Goal: Task Accomplishment & Management: Manage account settings

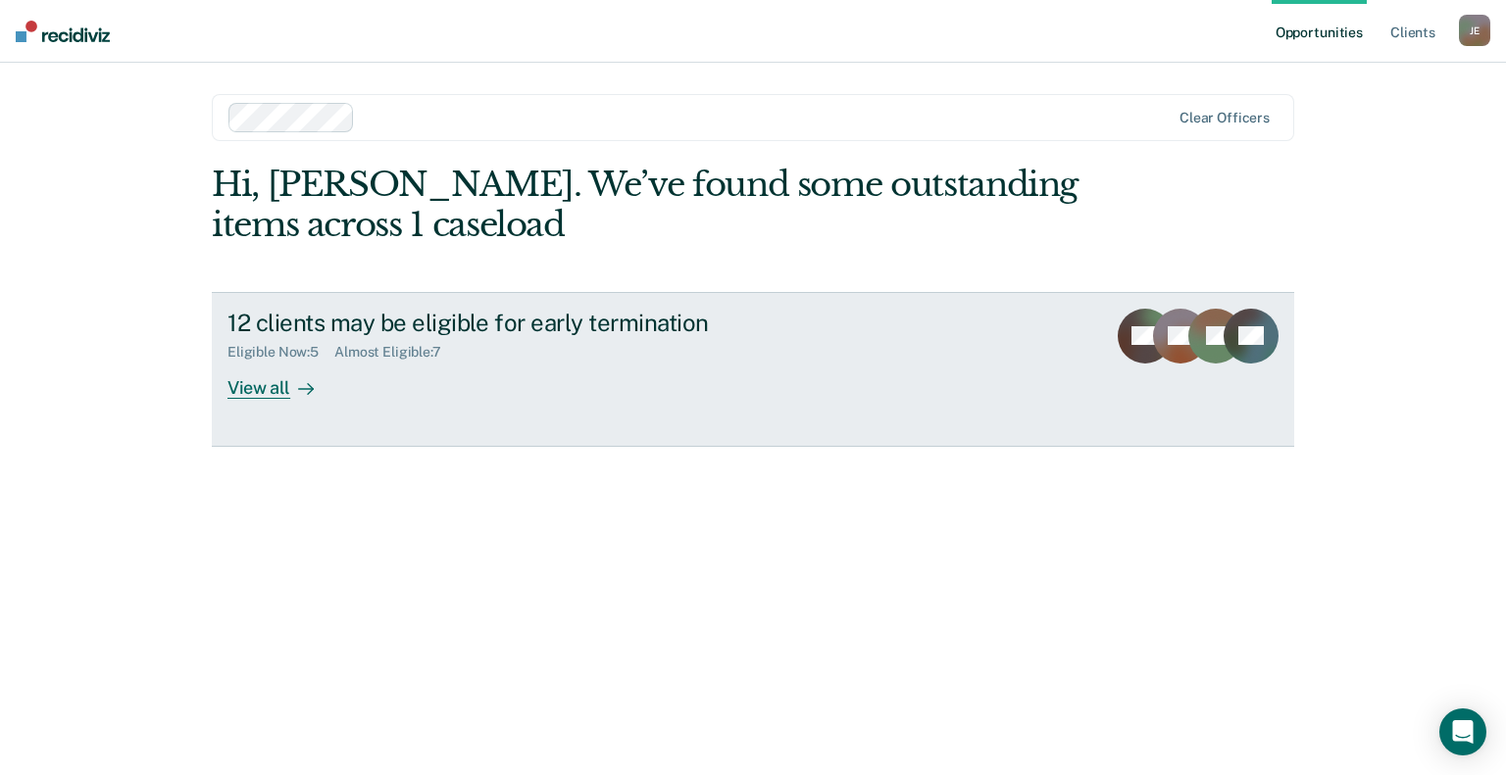
click at [263, 393] on div "View all" at bounding box center [282, 380] width 110 height 38
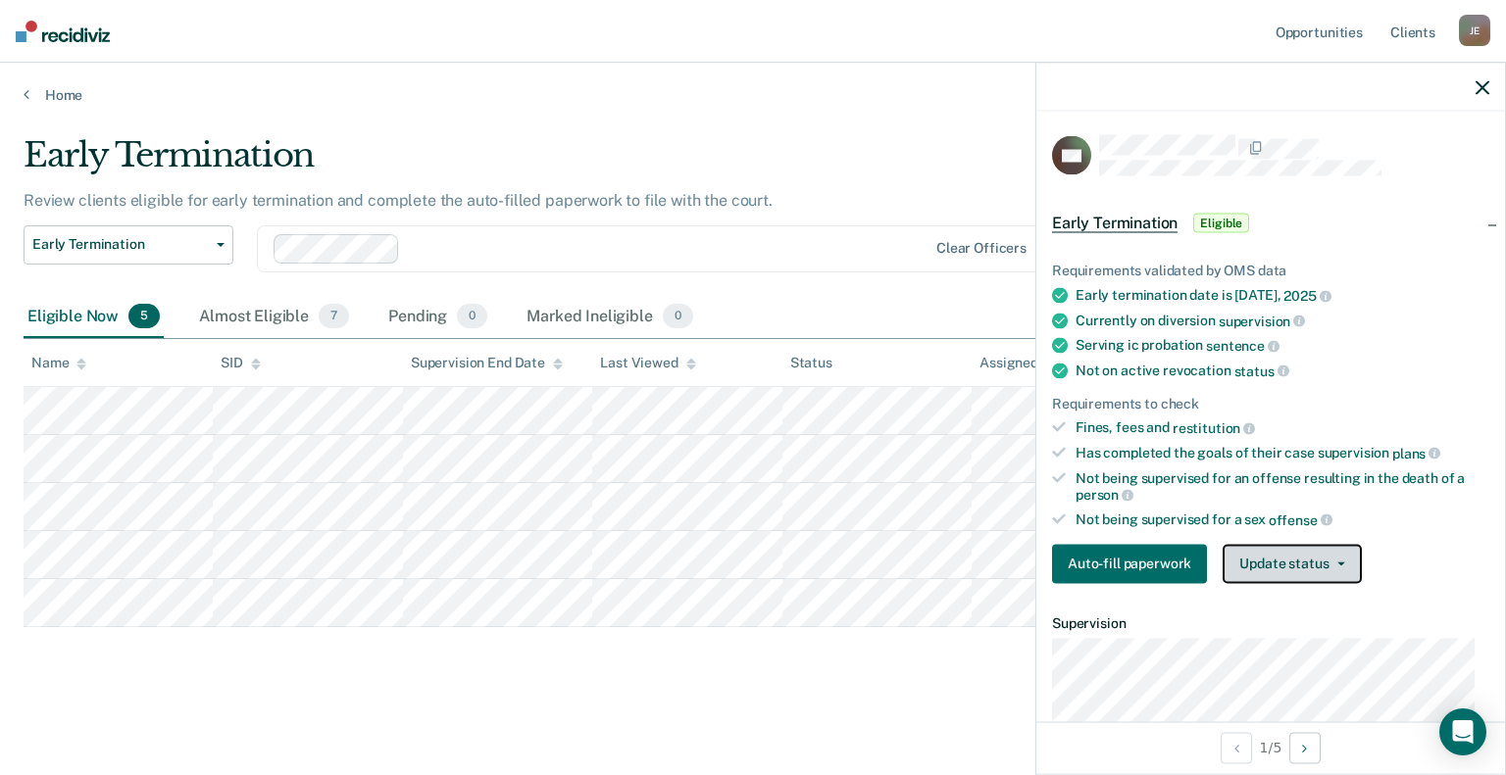
click at [1295, 551] on button "Update status" at bounding box center [1291, 563] width 138 height 39
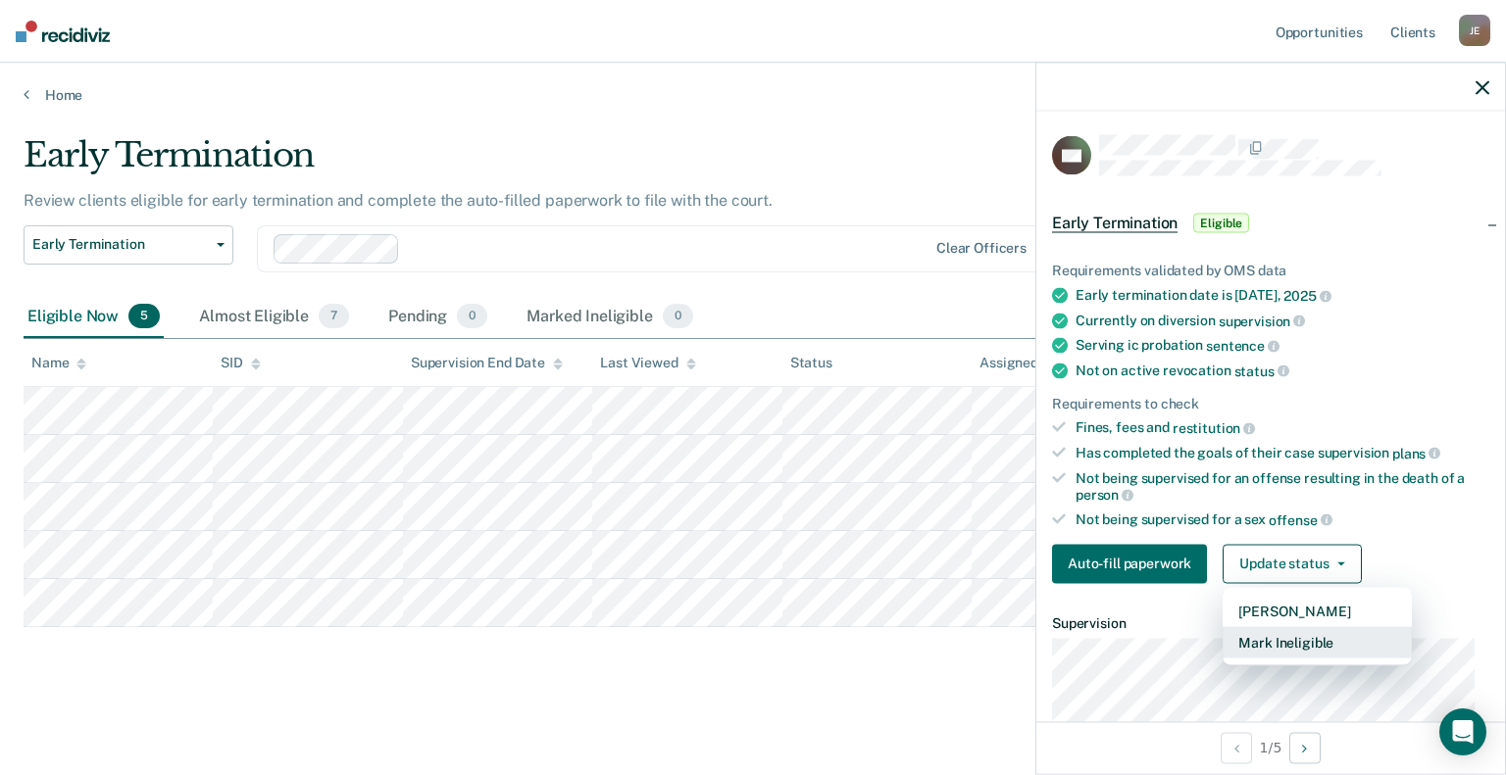
click at [1273, 632] on button "Mark Ineligible" at bounding box center [1316, 641] width 189 height 31
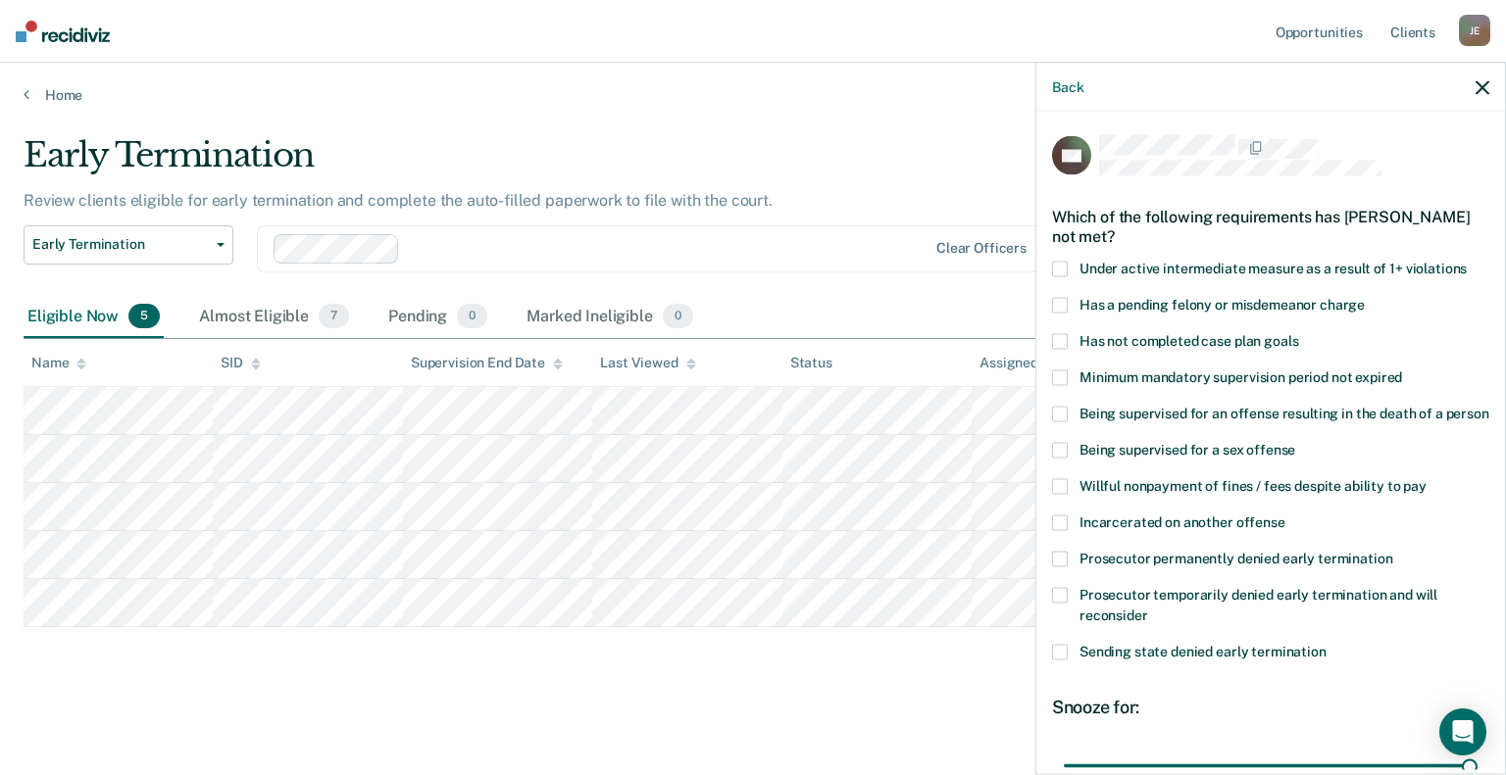
click at [1055, 603] on span at bounding box center [1060, 595] width 16 height 16
click at [1148, 608] on input "Prosecutor temporarily denied early termination and will reconsider" at bounding box center [1148, 608] width 0 height 0
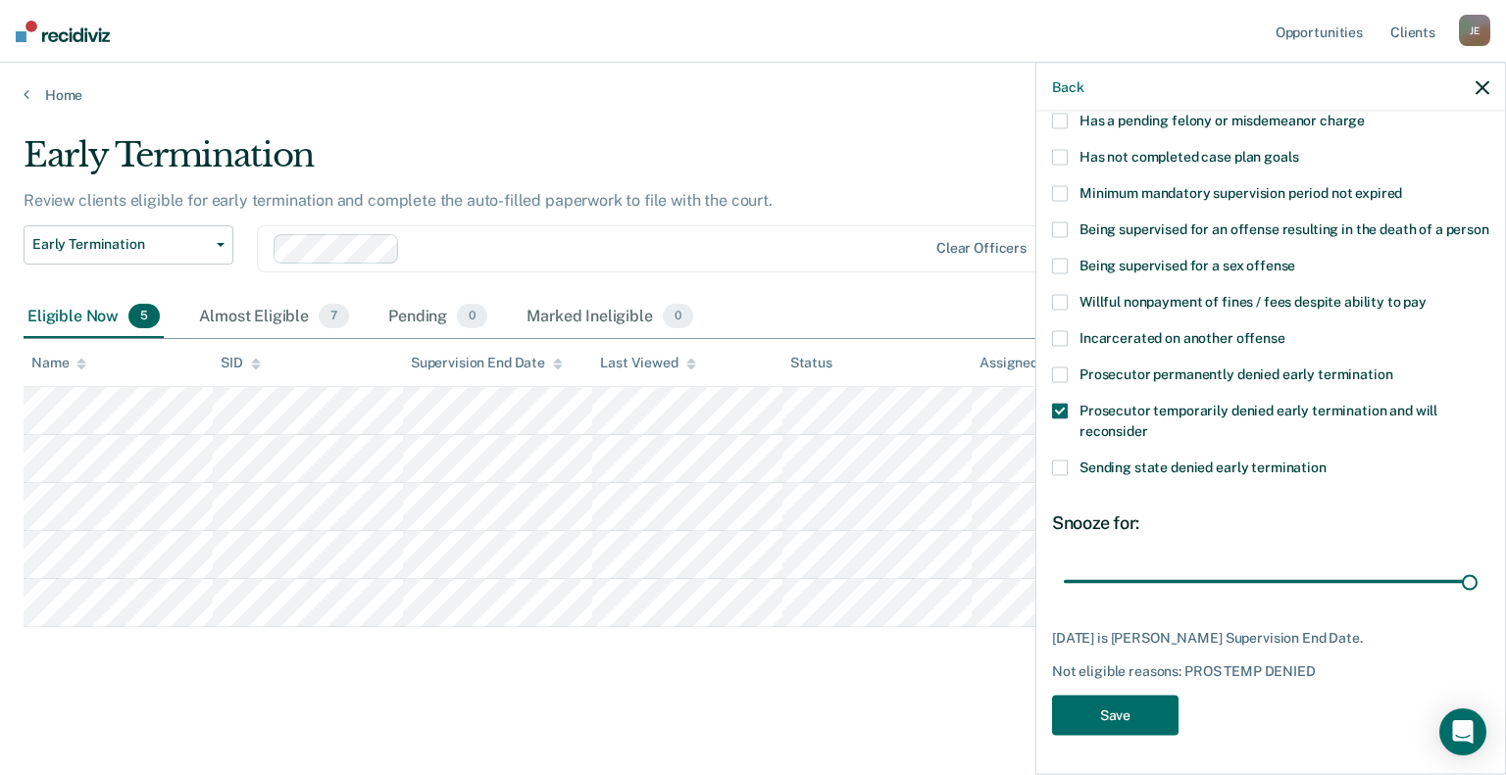
scroll to position [202, 0]
click at [1120, 718] on button "Save" at bounding box center [1115, 715] width 126 height 40
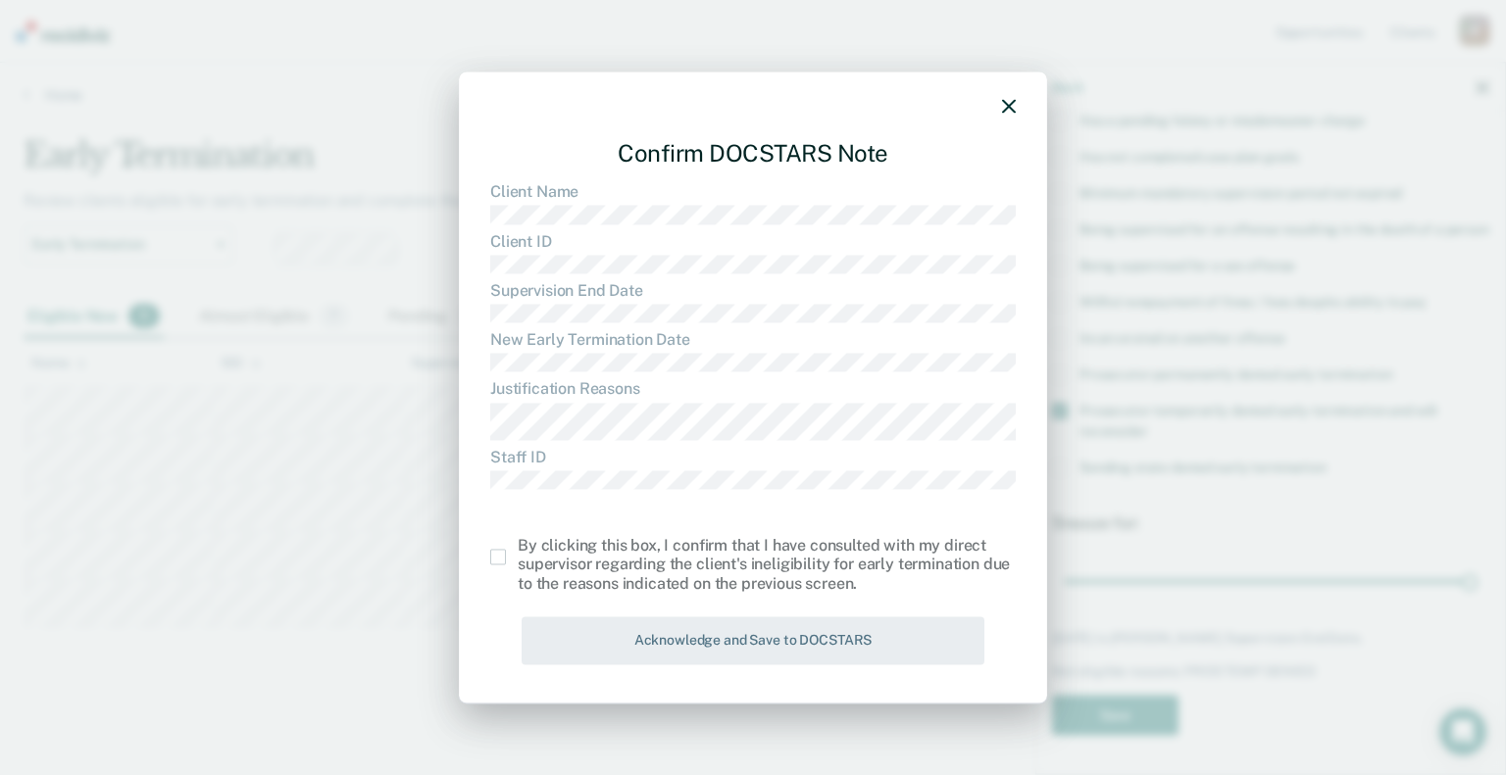
click at [499, 557] on span at bounding box center [498, 557] width 16 height 16
click at [518, 549] on input "checkbox" at bounding box center [518, 549] width 0 height 0
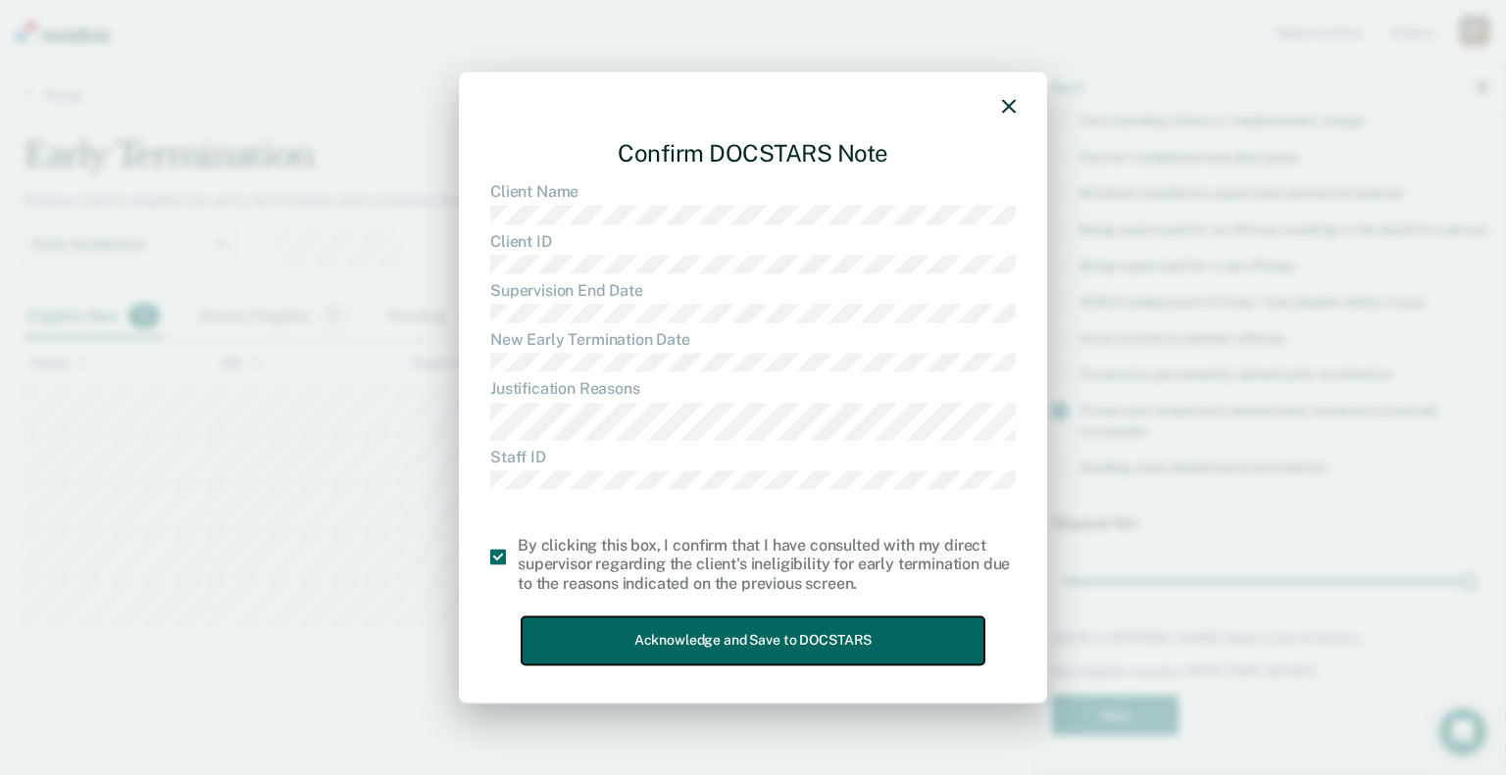
drag, startPoint x: 673, startPoint y: 642, endPoint x: 678, endPoint y: 630, distance: 12.7
click at [674, 642] on button "Acknowledge and Save to DOCSTARS" at bounding box center [753, 641] width 463 height 48
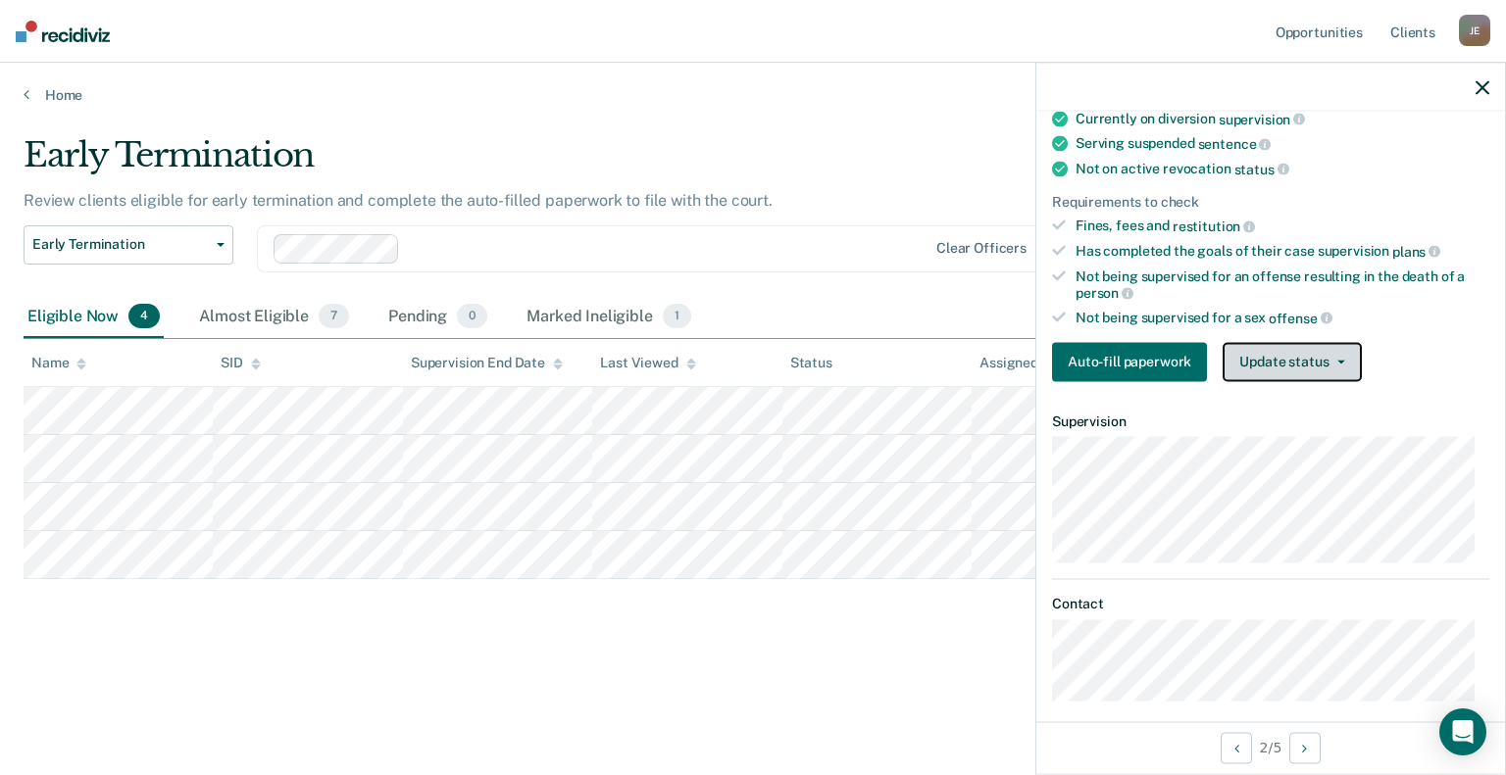
click at [1293, 355] on button "Update status" at bounding box center [1291, 361] width 138 height 39
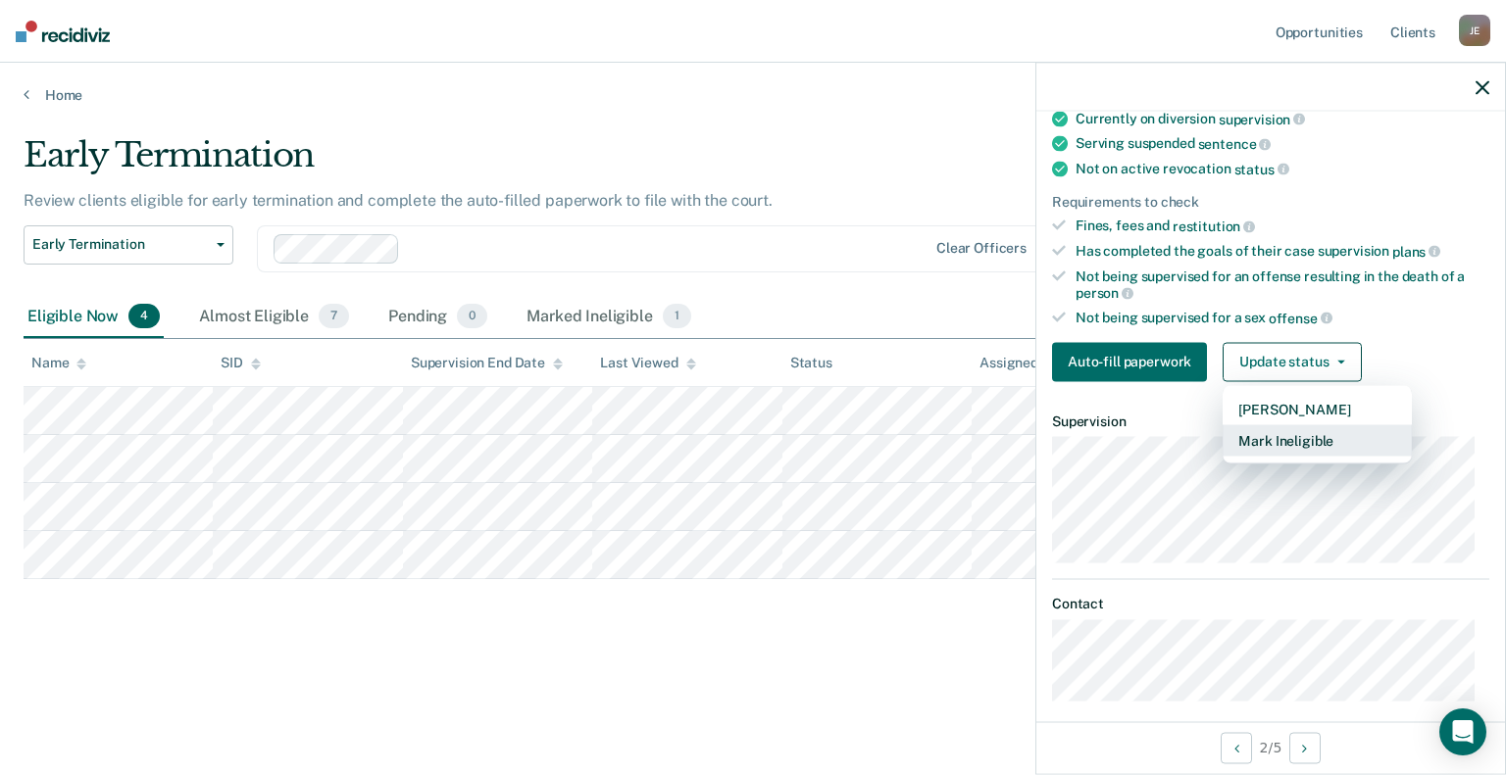
click at [1274, 434] on button "Mark Ineligible" at bounding box center [1316, 439] width 189 height 31
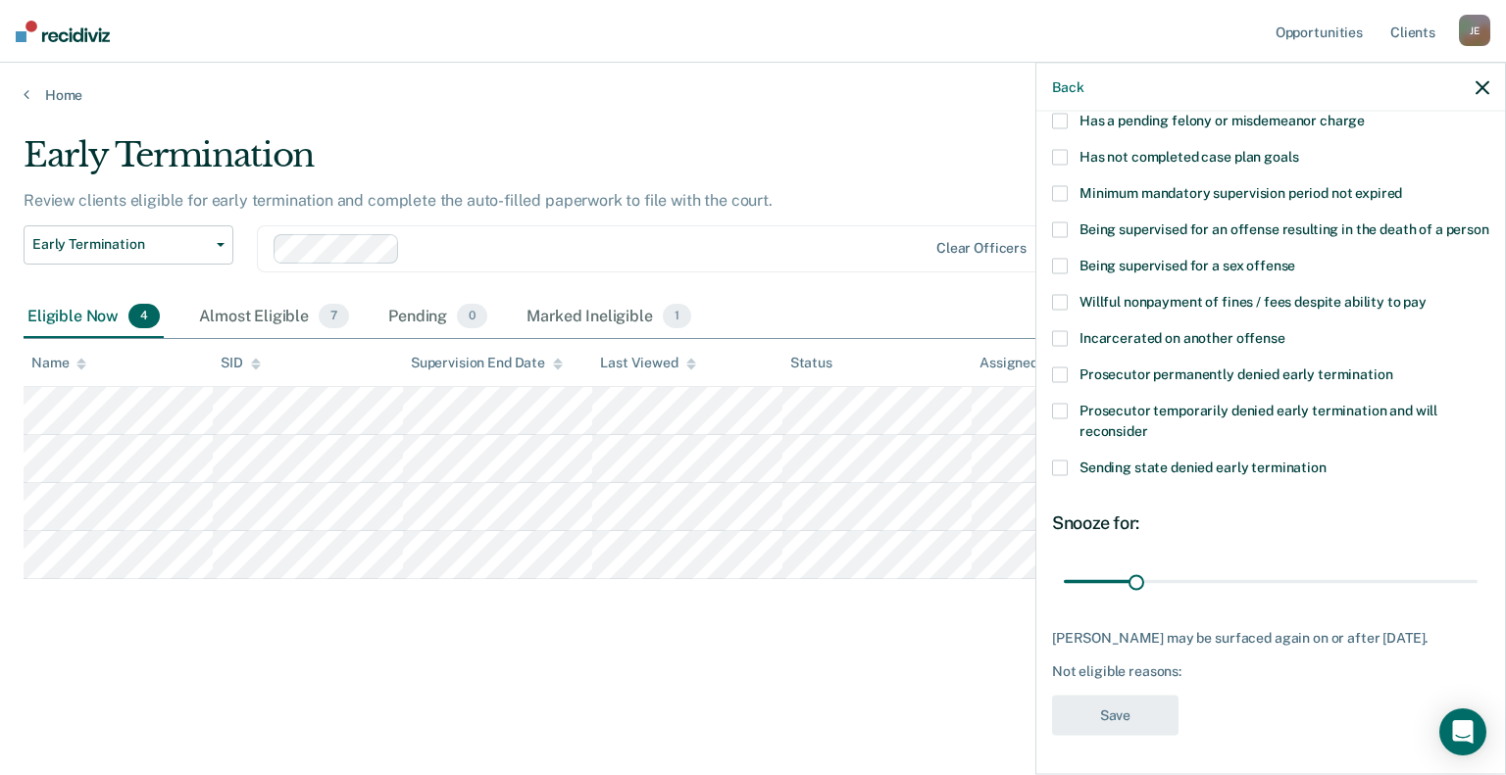
scroll to position [6, 0]
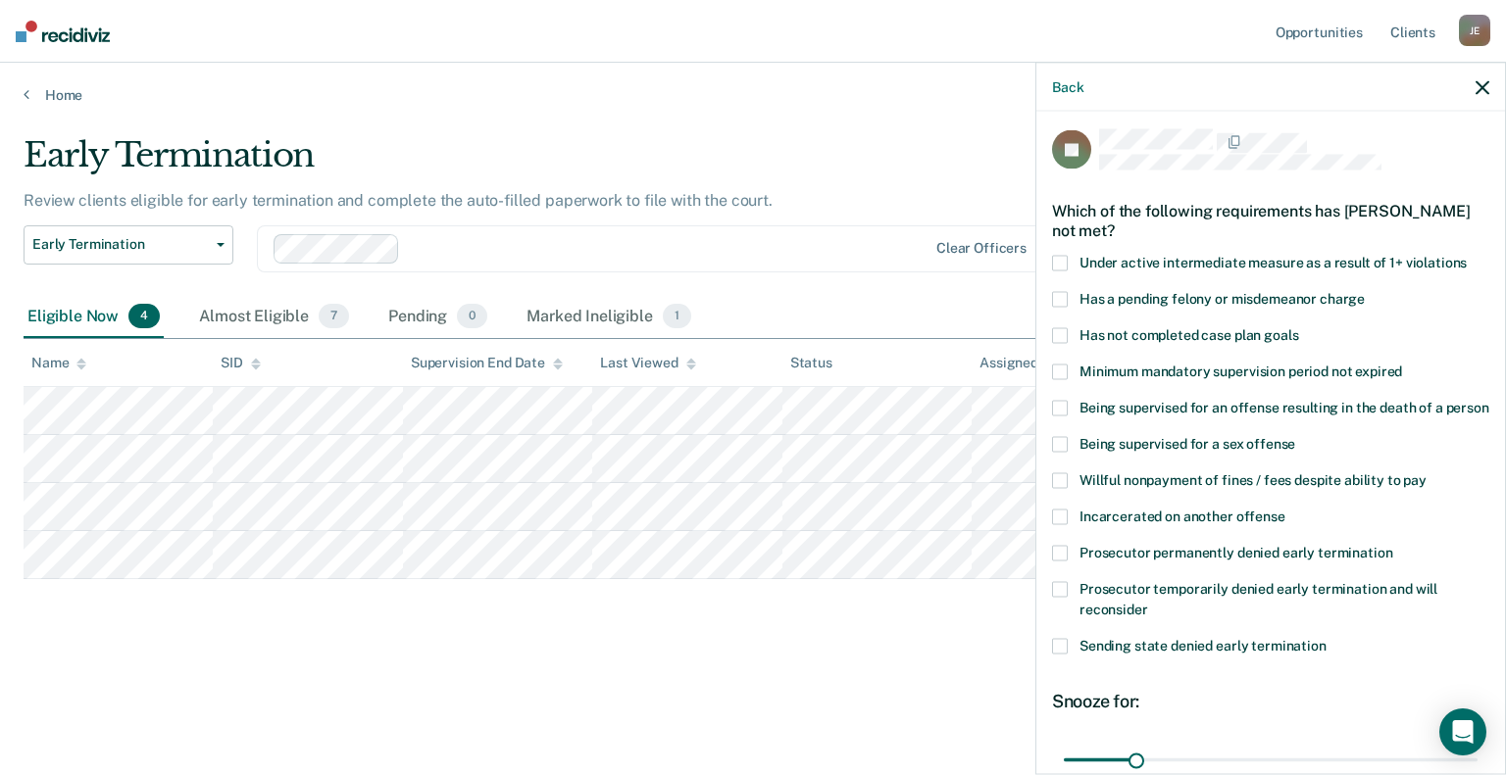
click at [1063, 330] on span at bounding box center [1060, 335] width 16 height 16
click at [1298, 327] on input "Has not completed case plan goals" at bounding box center [1298, 327] width 0 height 0
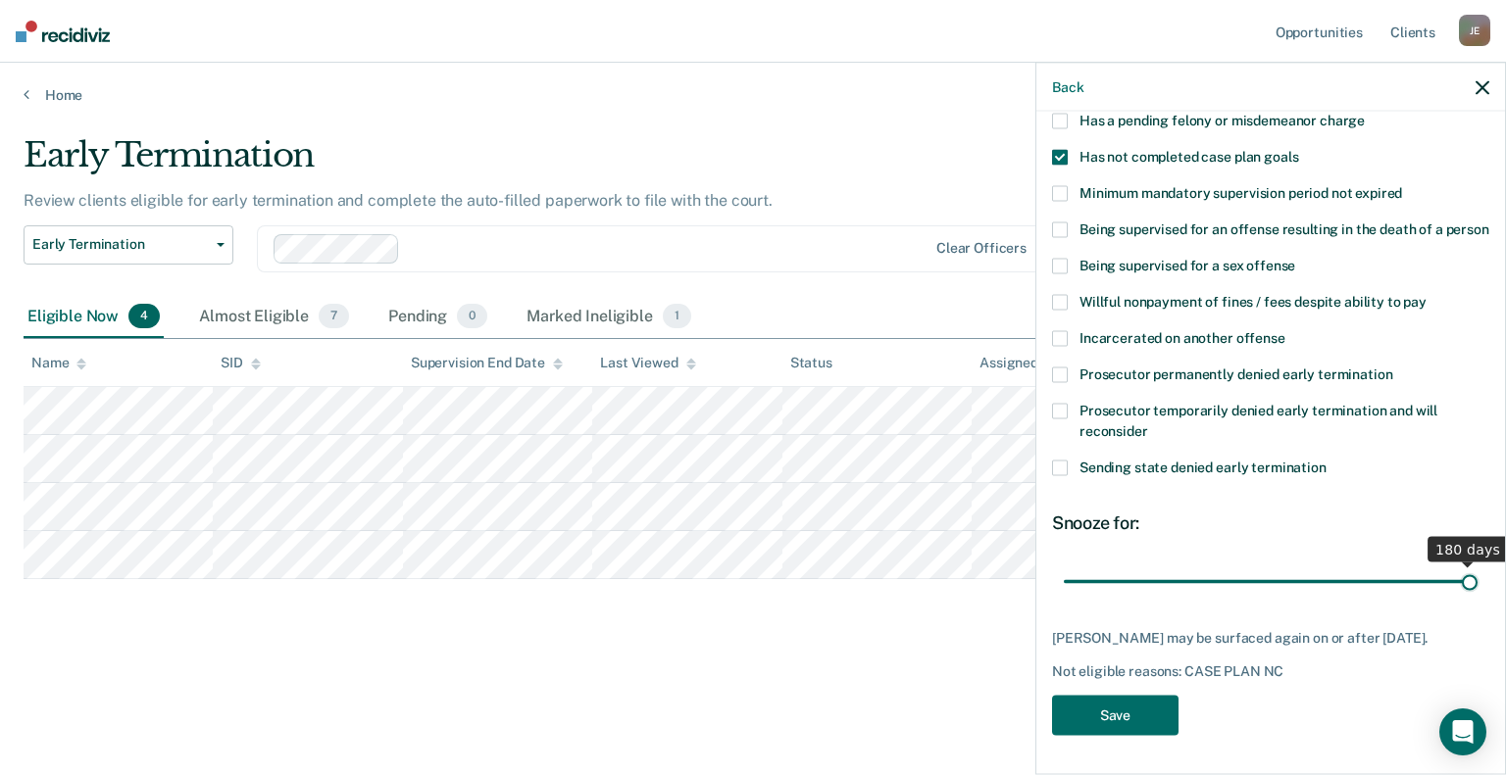
drag, startPoint x: 1274, startPoint y: 576, endPoint x: 1299, endPoint y: 661, distance: 87.8
type input "180"
click at [1477, 587] on input "range" at bounding box center [1271, 582] width 414 height 34
click at [1138, 721] on button "Save" at bounding box center [1115, 715] width 126 height 40
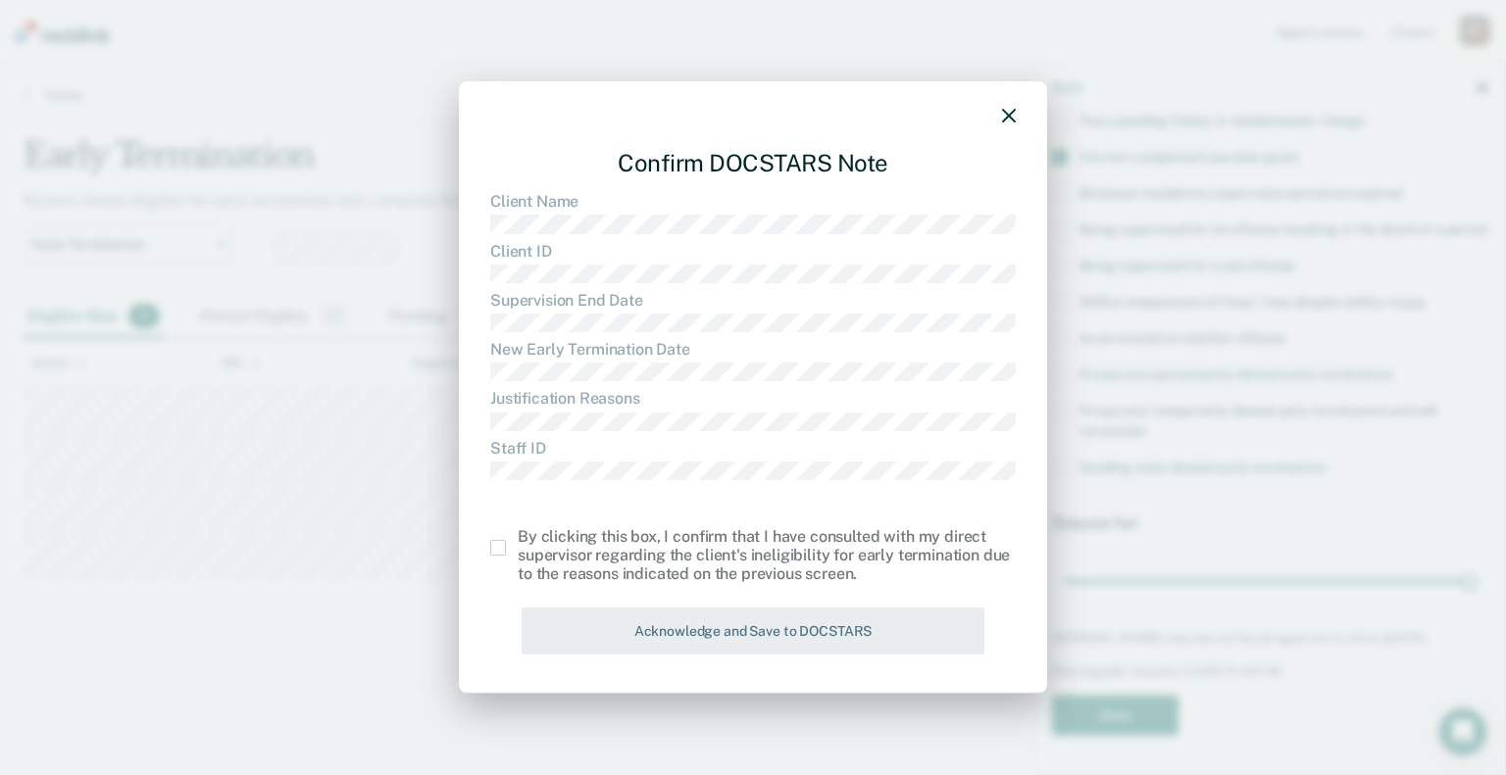
click at [501, 544] on span at bounding box center [498, 548] width 16 height 16
click at [518, 540] on input "checkbox" at bounding box center [518, 540] width 0 height 0
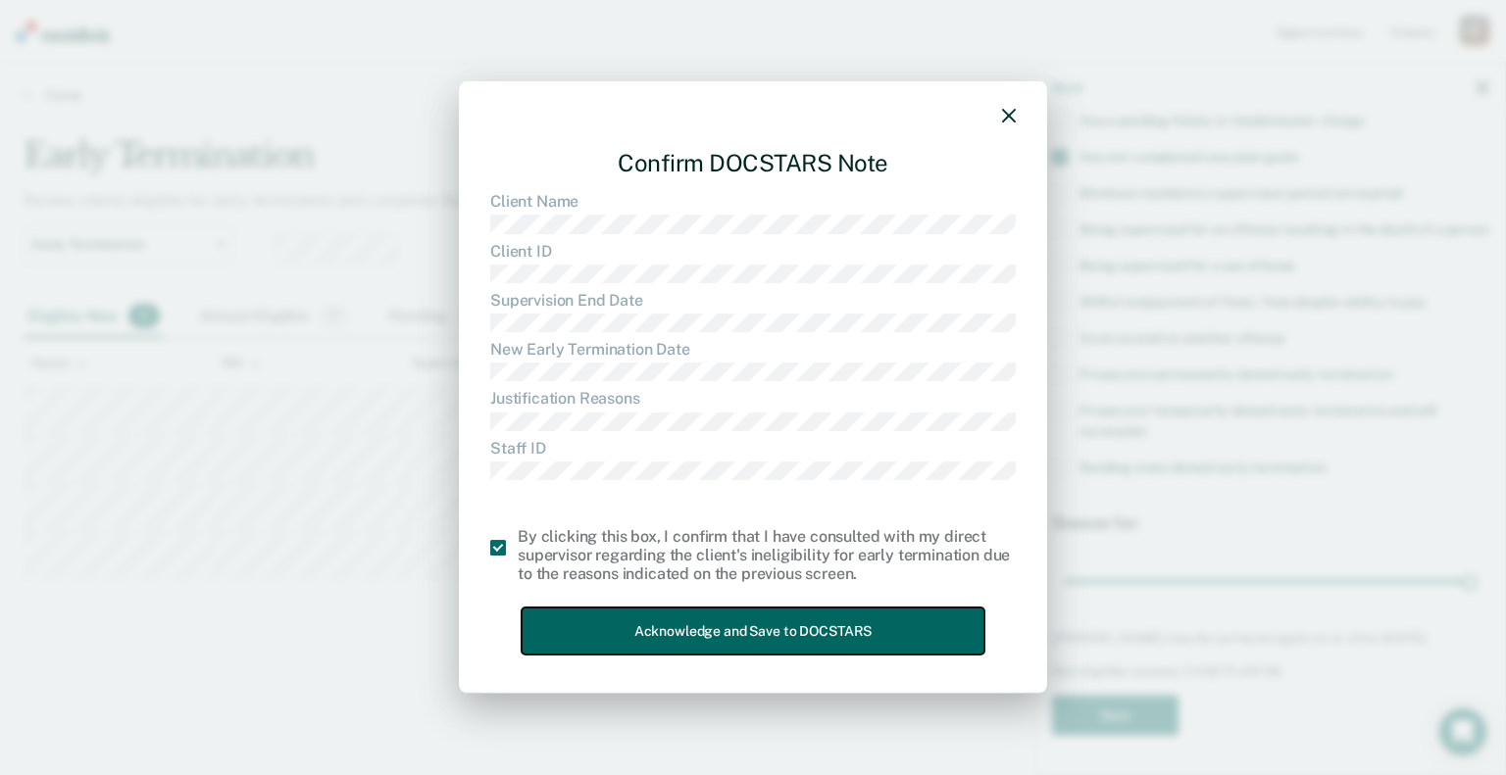
click at [655, 635] on button "Acknowledge and Save to DOCSTARS" at bounding box center [753, 632] width 463 height 48
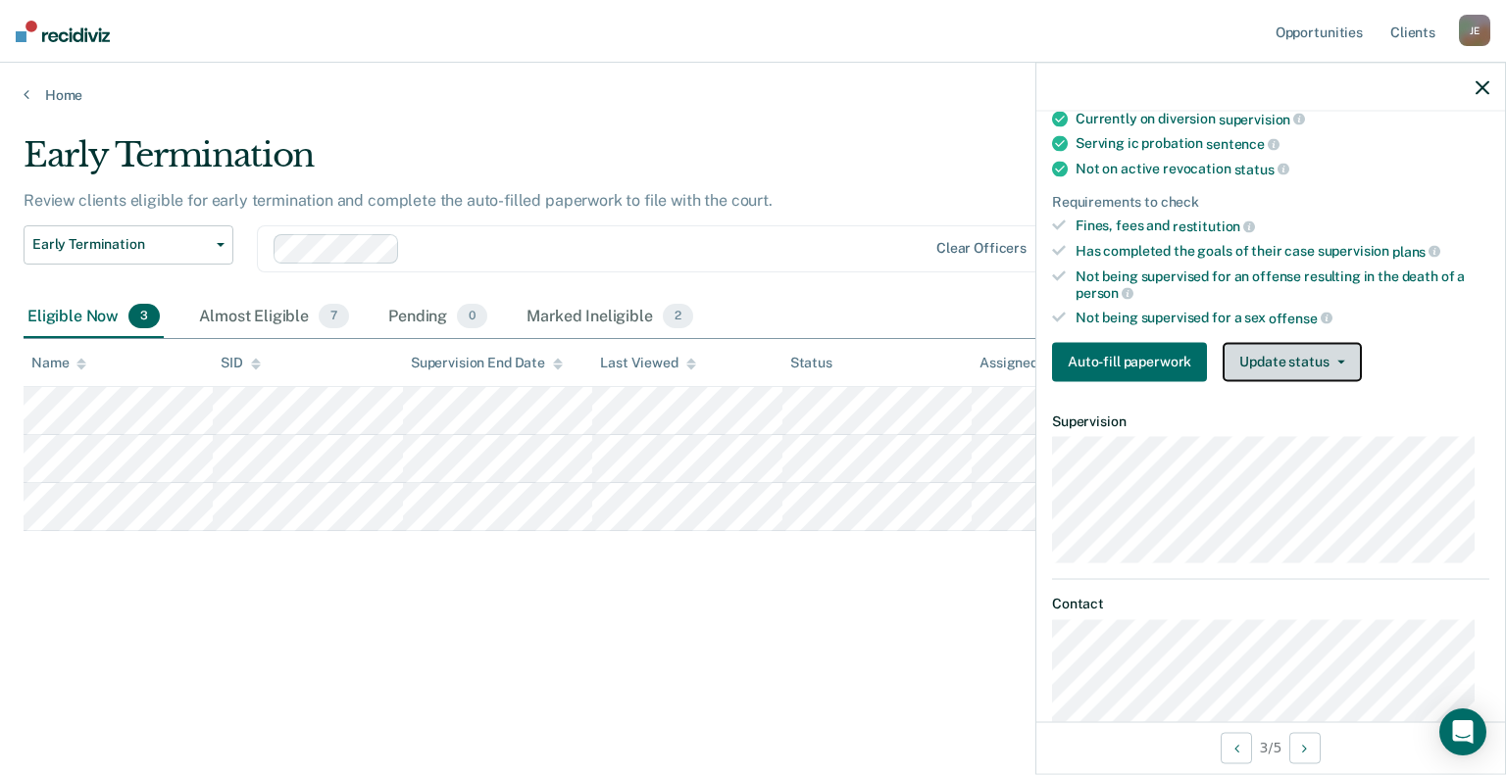
click at [1271, 347] on button "Update status" at bounding box center [1291, 361] width 138 height 39
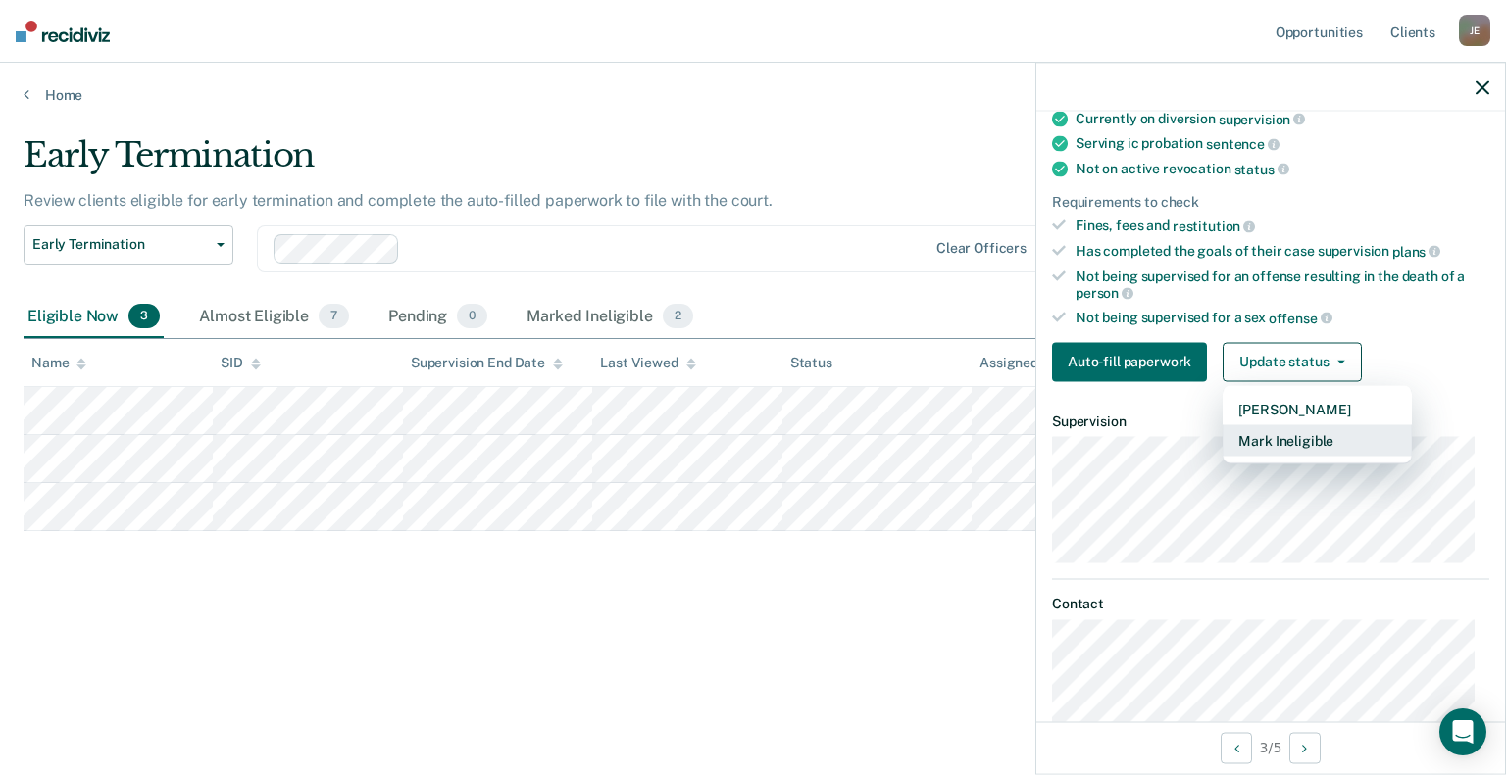
click at [1271, 439] on button "Mark Ineligible" at bounding box center [1316, 439] width 189 height 31
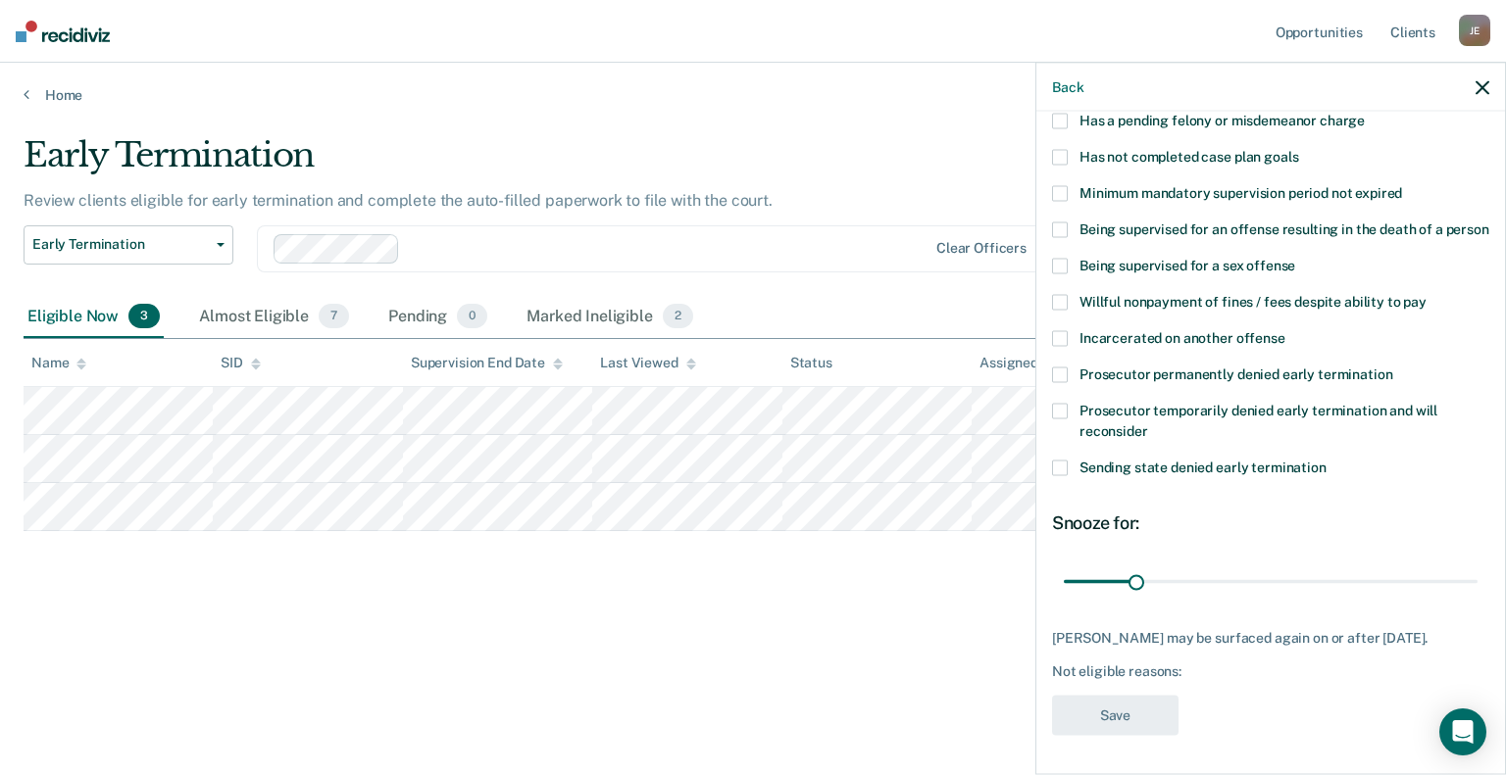
click at [1058, 377] on span at bounding box center [1060, 375] width 16 height 16
click at [1392, 367] on input "Prosecutor permanently denied early termination" at bounding box center [1392, 367] width 0 height 0
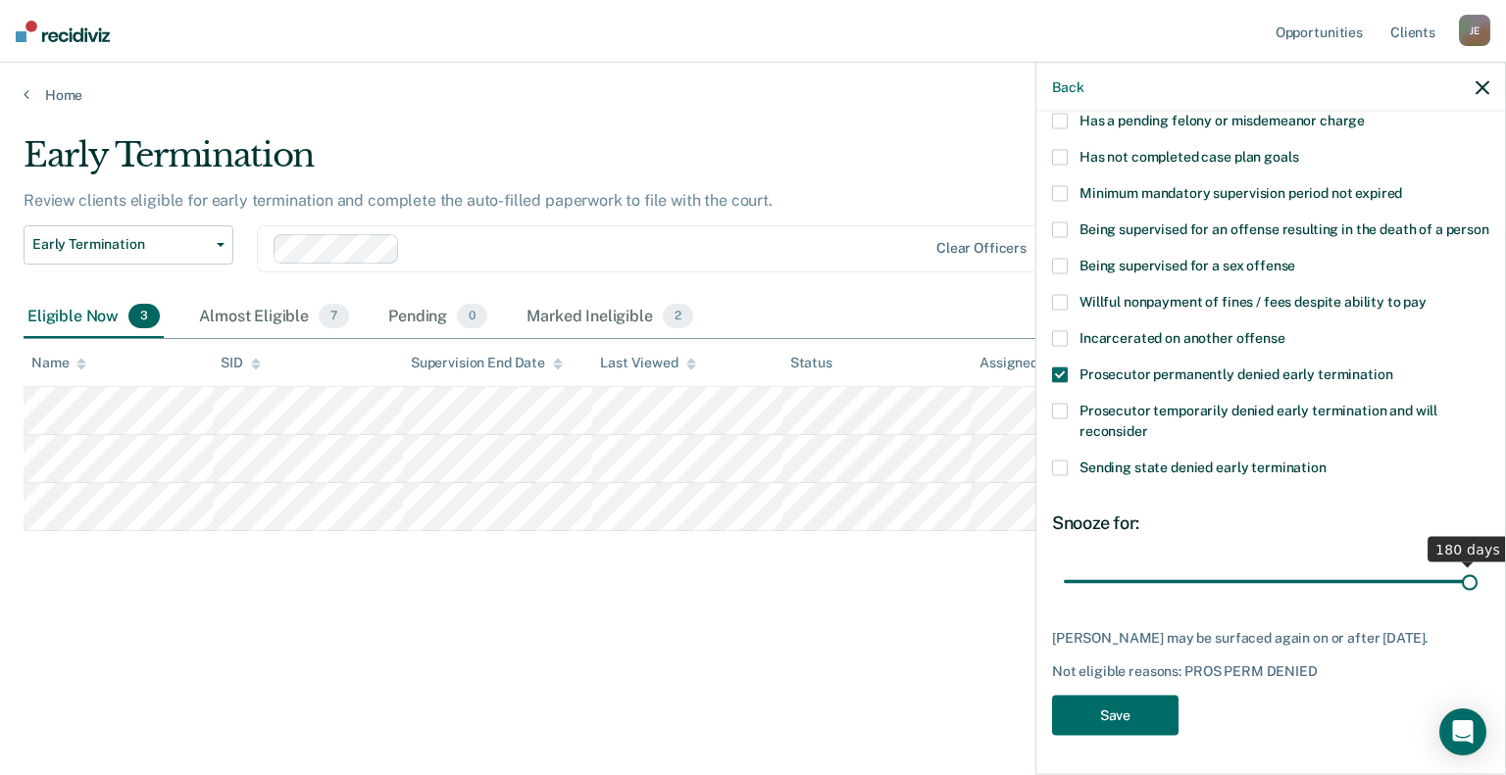
drag, startPoint x: 1133, startPoint y: 585, endPoint x: 1523, endPoint y: 571, distance: 390.4
type input "180"
click at [1477, 571] on input "range" at bounding box center [1271, 582] width 414 height 34
click at [1106, 716] on button "Save" at bounding box center [1115, 715] width 126 height 40
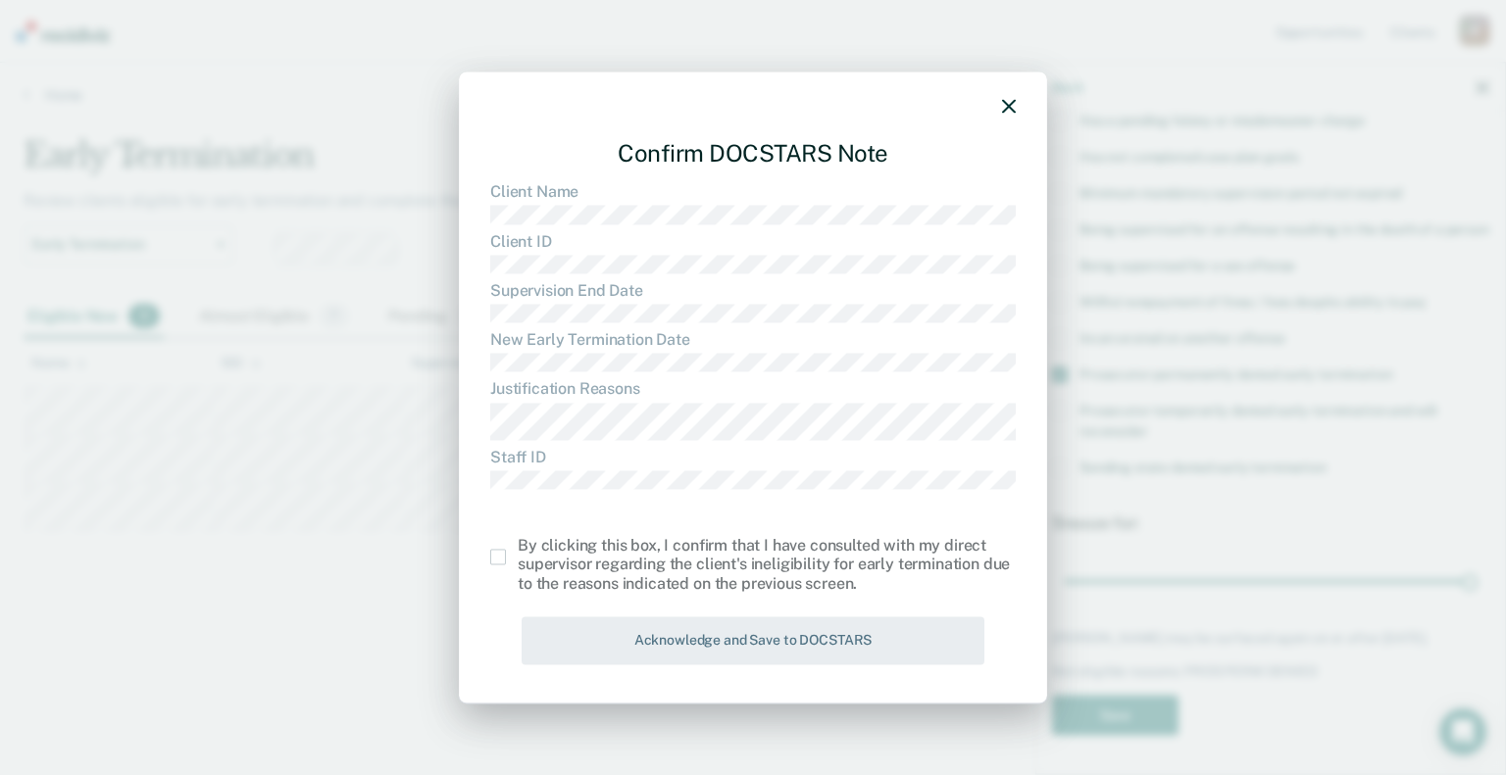
click at [498, 559] on span at bounding box center [498, 557] width 16 height 16
click at [518, 549] on input "checkbox" at bounding box center [518, 549] width 0 height 0
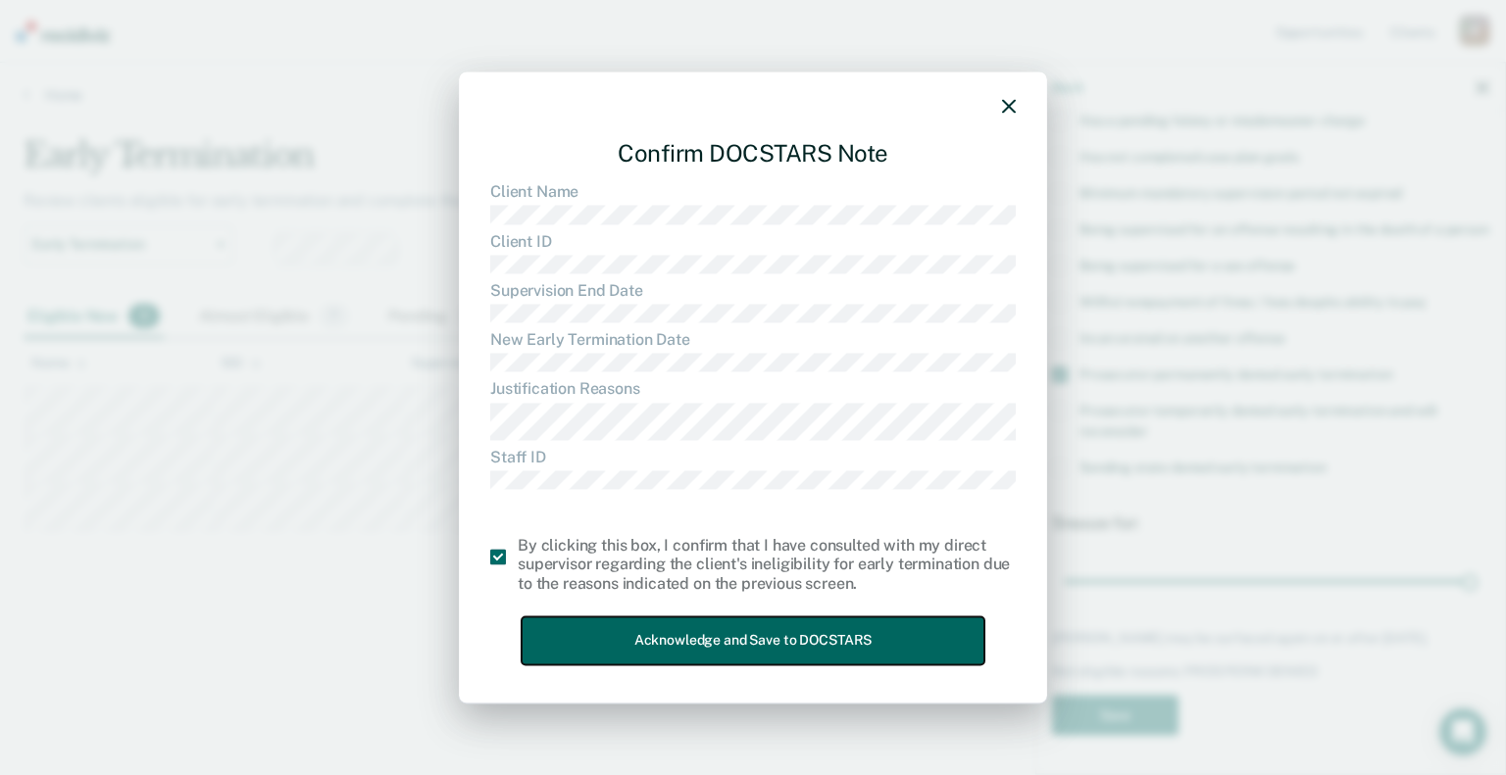
click at [716, 642] on button "Acknowledge and Save to DOCSTARS" at bounding box center [753, 641] width 463 height 48
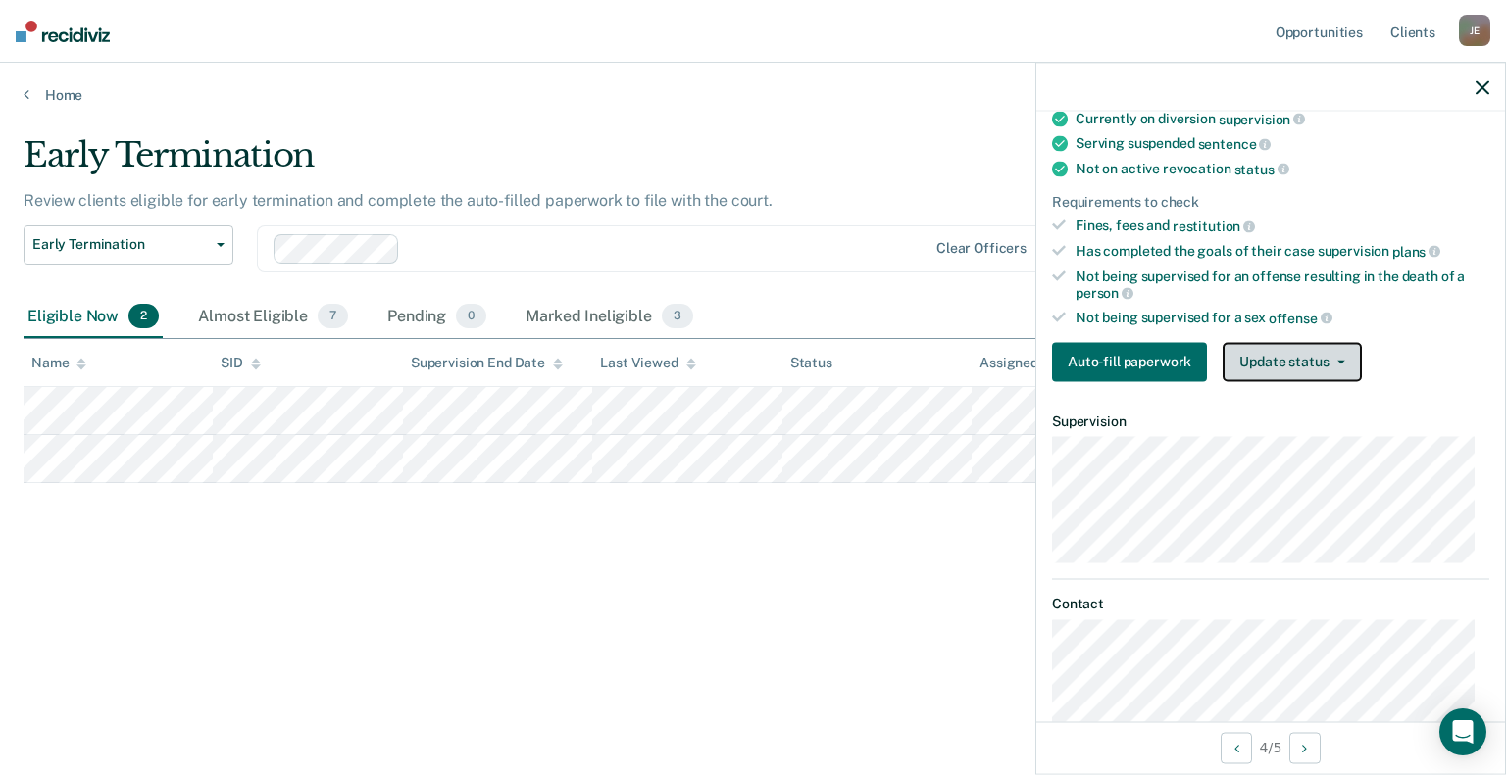
click at [1270, 345] on button "Update status" at bounding box center [1291, 361] width 138 height 39
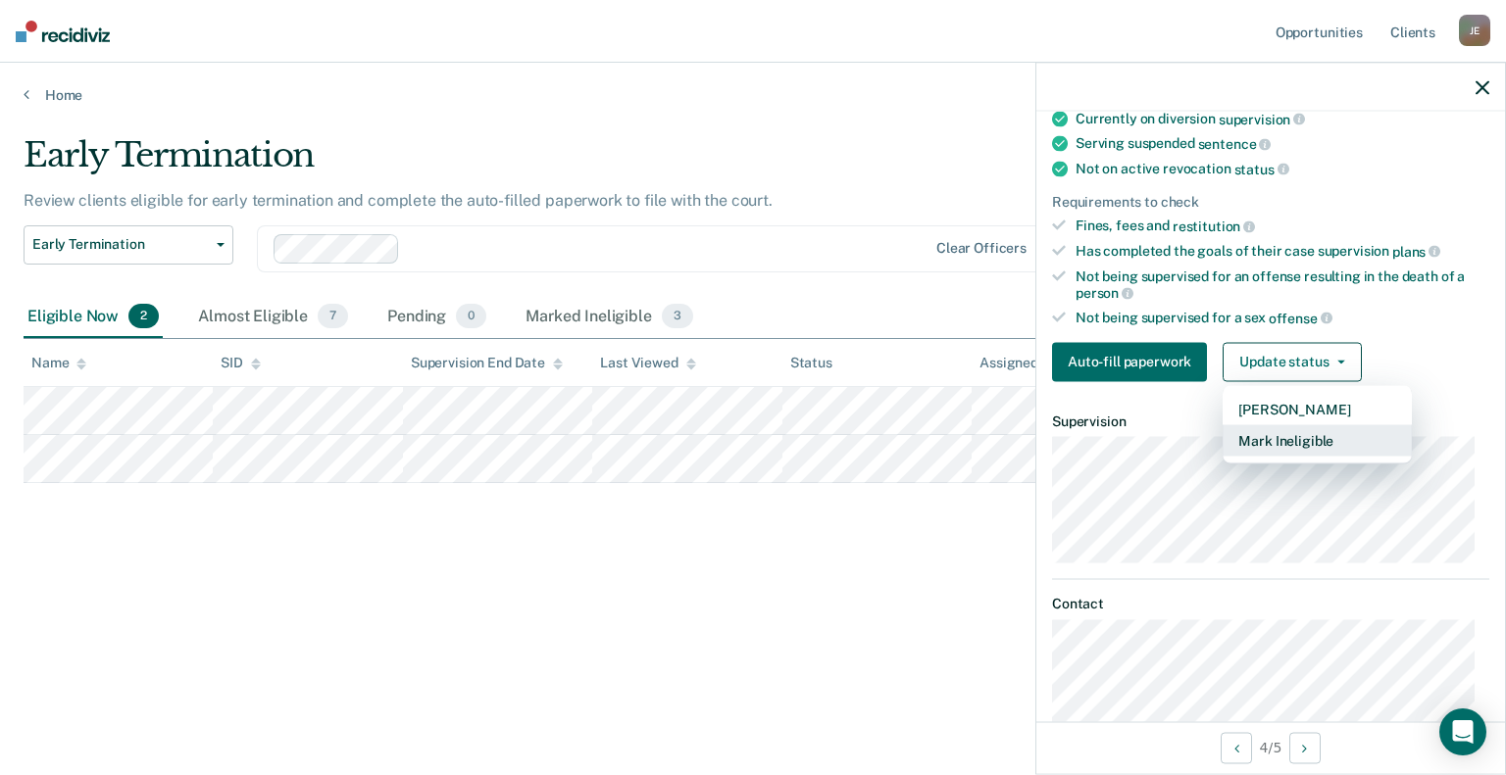
click at [1283, 432] on button "Mark Ineligible" at bounding box center [1316, 439] width 189 height 31
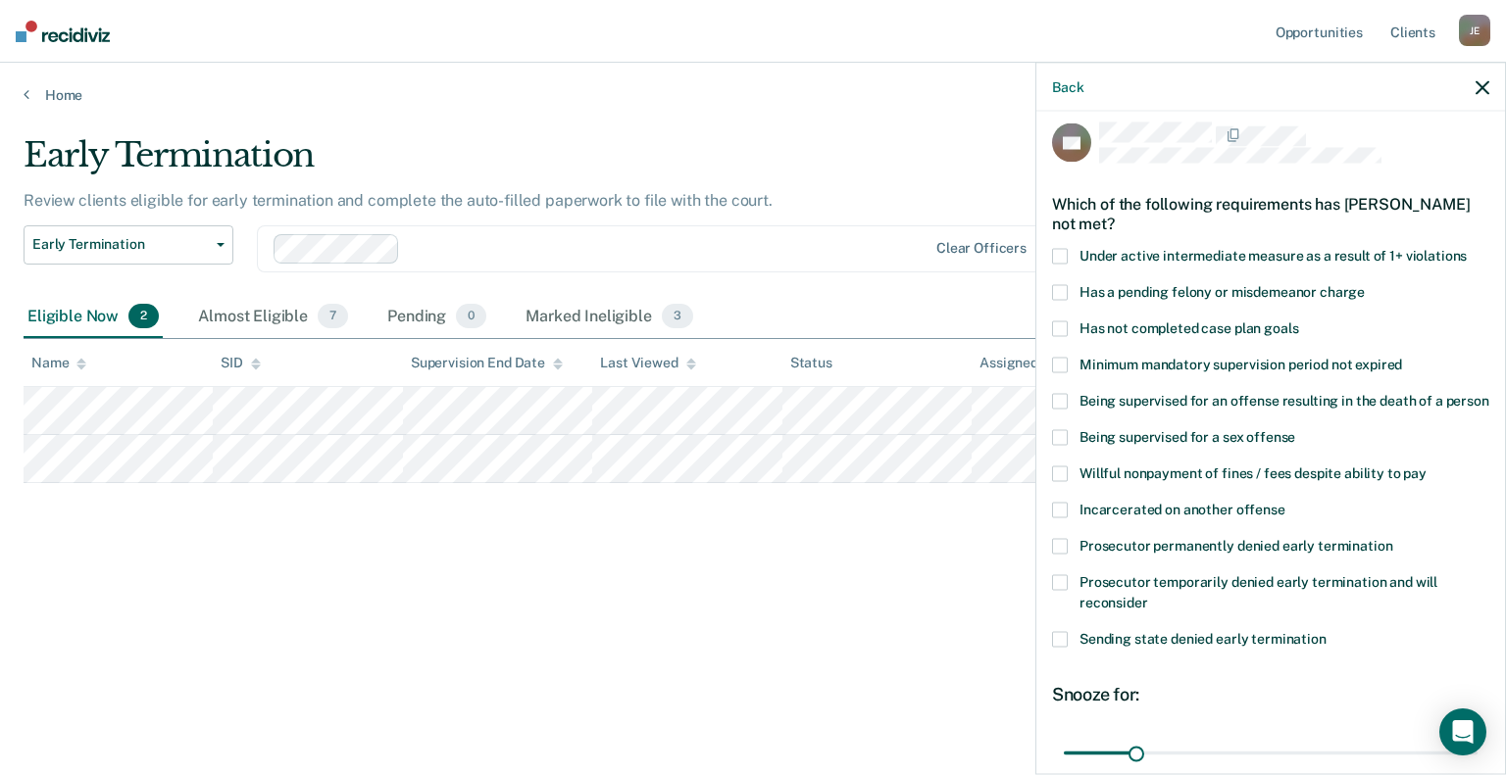
scroll to position [6, 0]
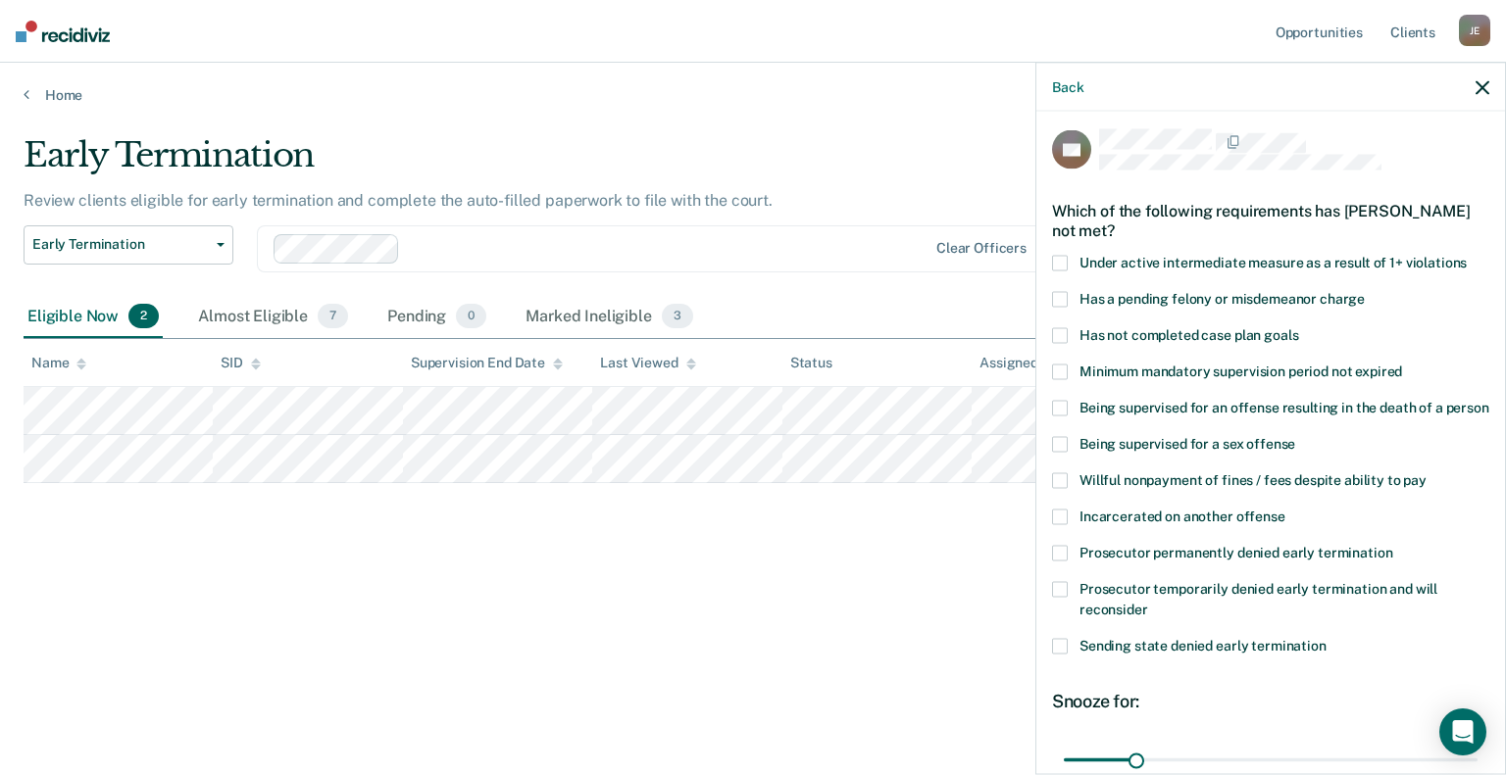
click at [1063, 331] on span at bounding box center [1060, 335] width 16 height 16
click at [1298, 327] on input "Has not completed case plan goals" at bounding box center [1298, 327] width 0 height 0
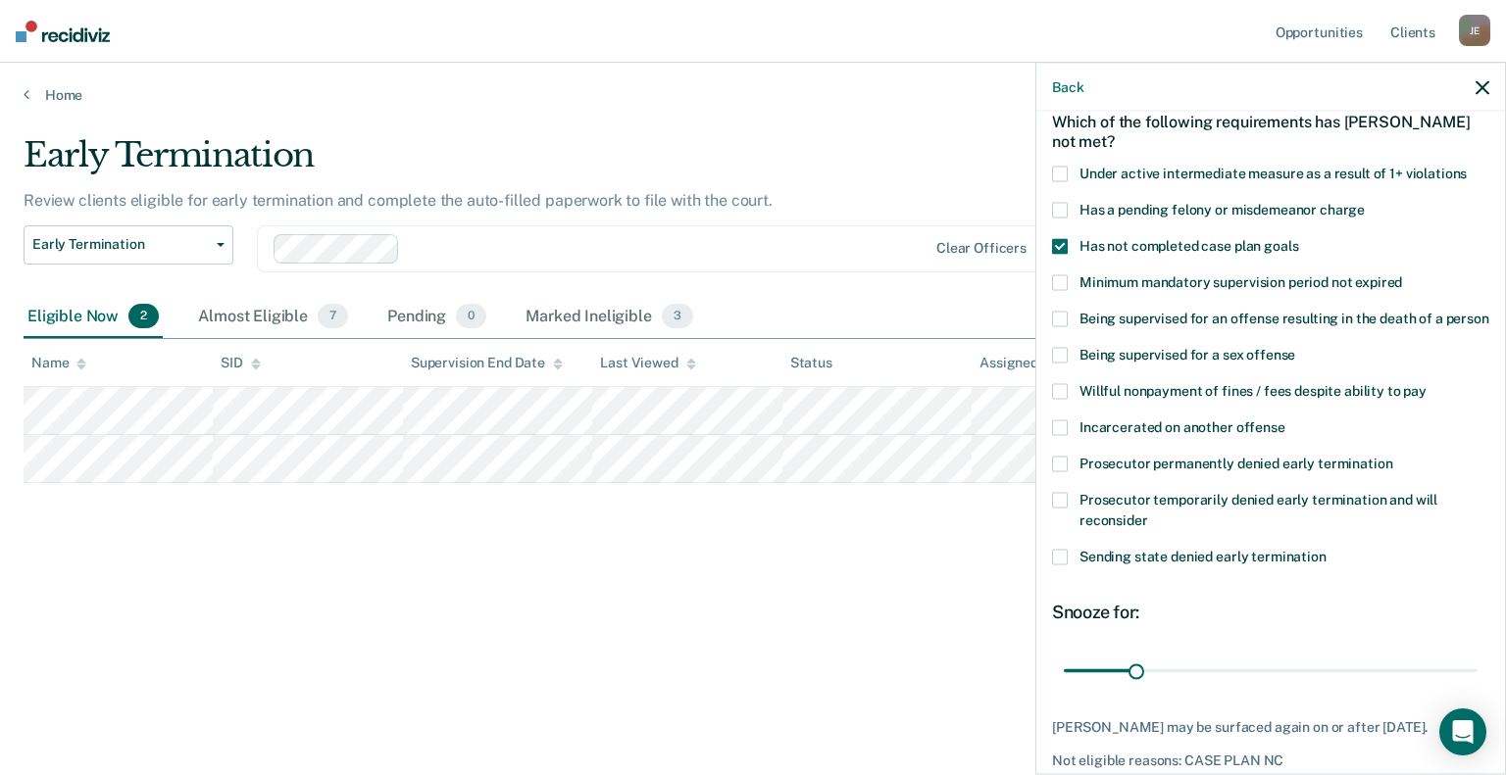
scroll to position [202, 0]
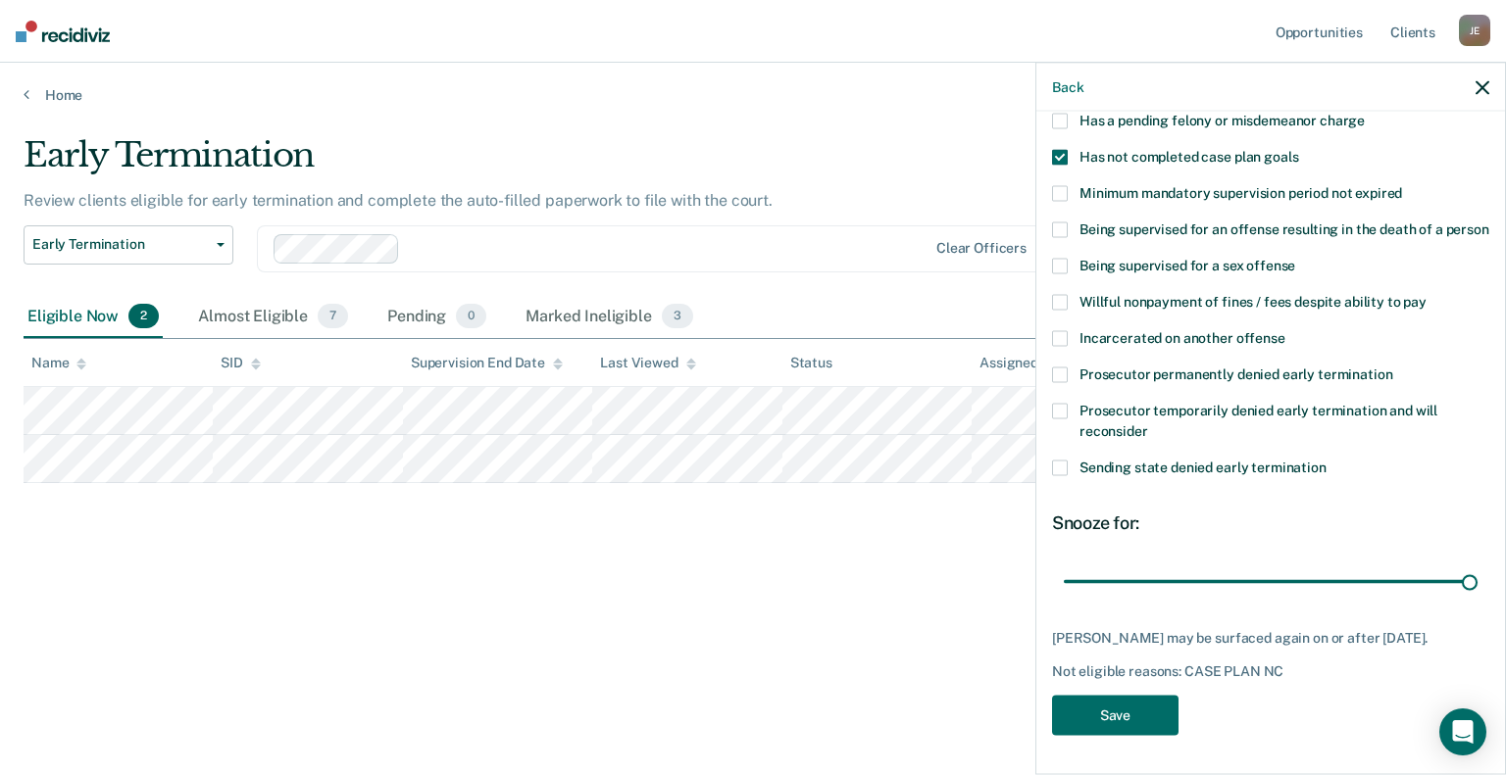
drag, startPoint x: 1128, startPoint y: 575, endPoint x: 1472, endPoint y: 616, distance: 346.4
type input "180"
click at [1477, 565] on input "range" at bounding box center [1271, 582] width 414 height 34
click at [1118, 719] on button "Save" at bounding box center [1115, 715] width 126 height 40
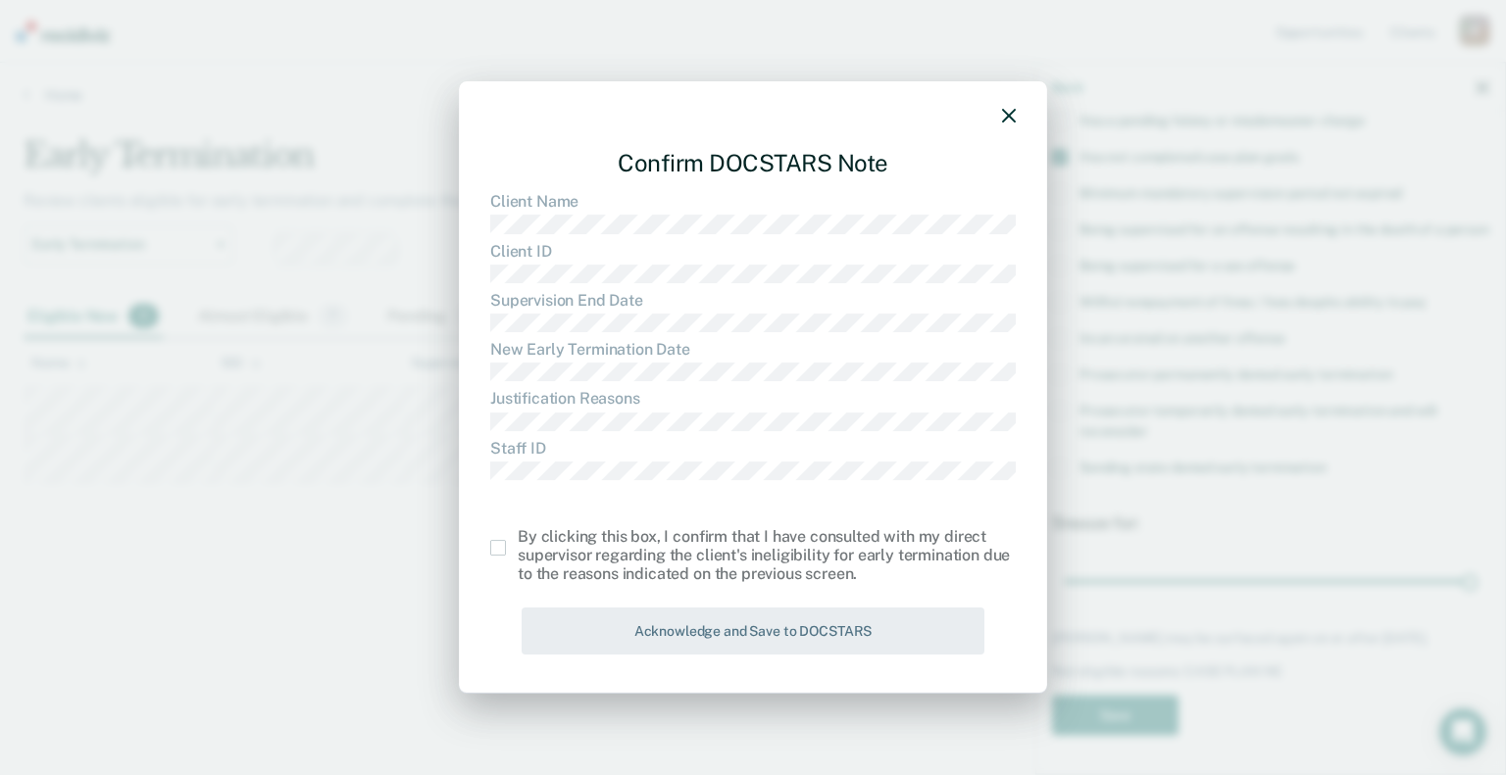
click at [490, 545] on span at bounding box center [498, 548] width 16 height 16
click at [518, 540] on input "checkbox" at bounding box center [518, 540] width 0 height 0
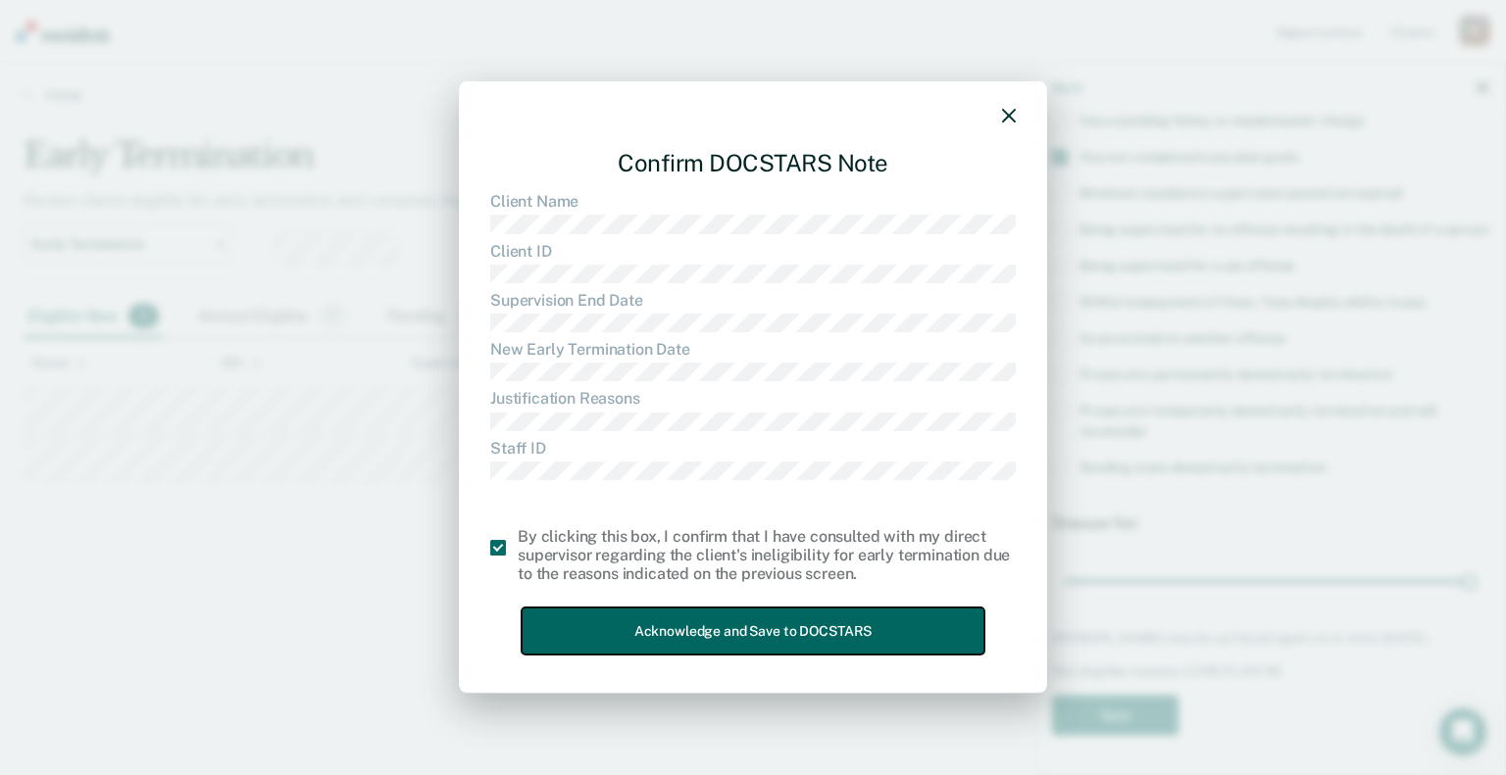
drag, startPoint x: 643, startPoint y: 624, endPoint x: 627, endPoint y: 621, distance: 16.2
click at [644, 624] on button "Acknowledge and Save to DOCSTARS" at bounding box center [753, 632] width 463 height 48
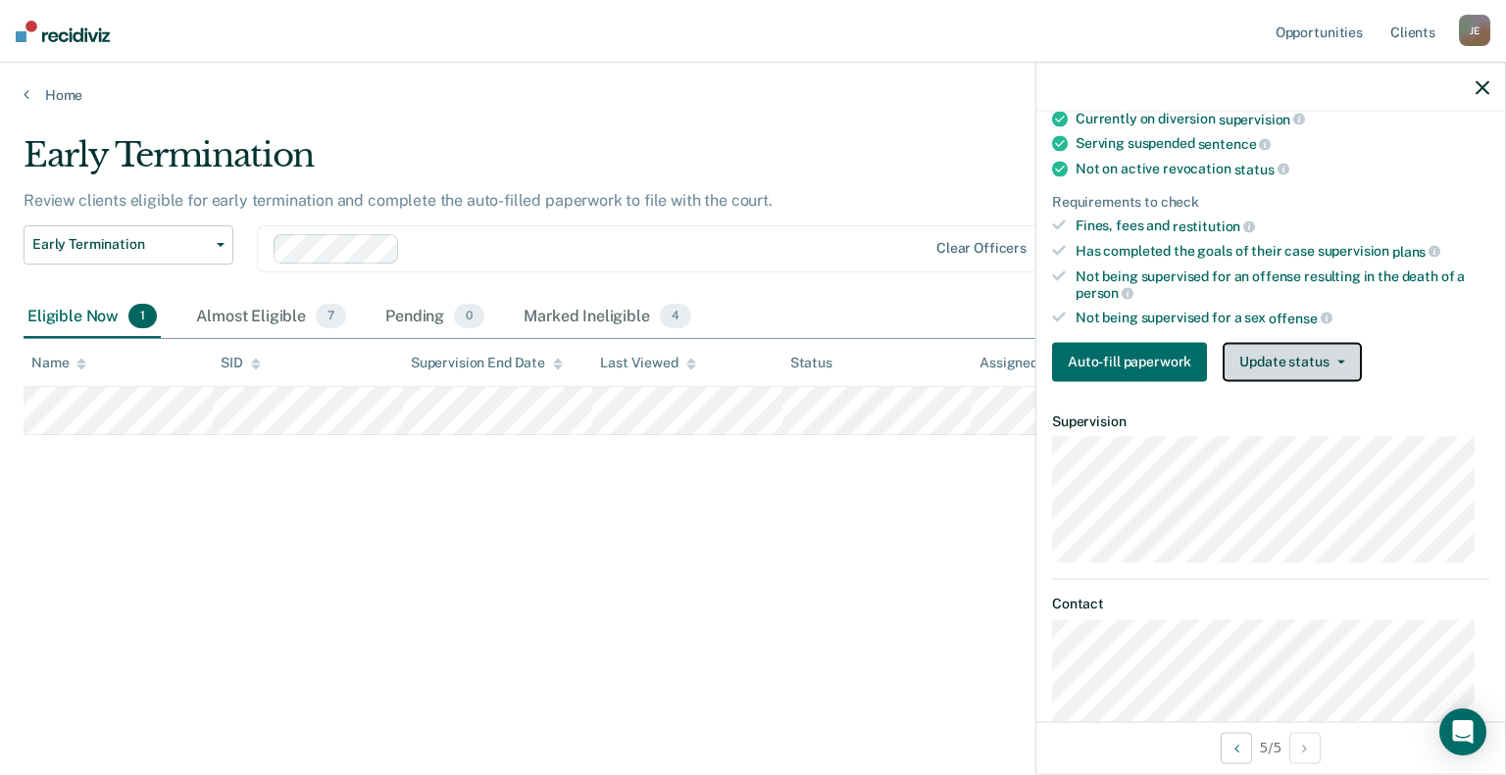
click at [1274, 357] on button "Update status" at bounding box center [1291, 361] width 138 height 39
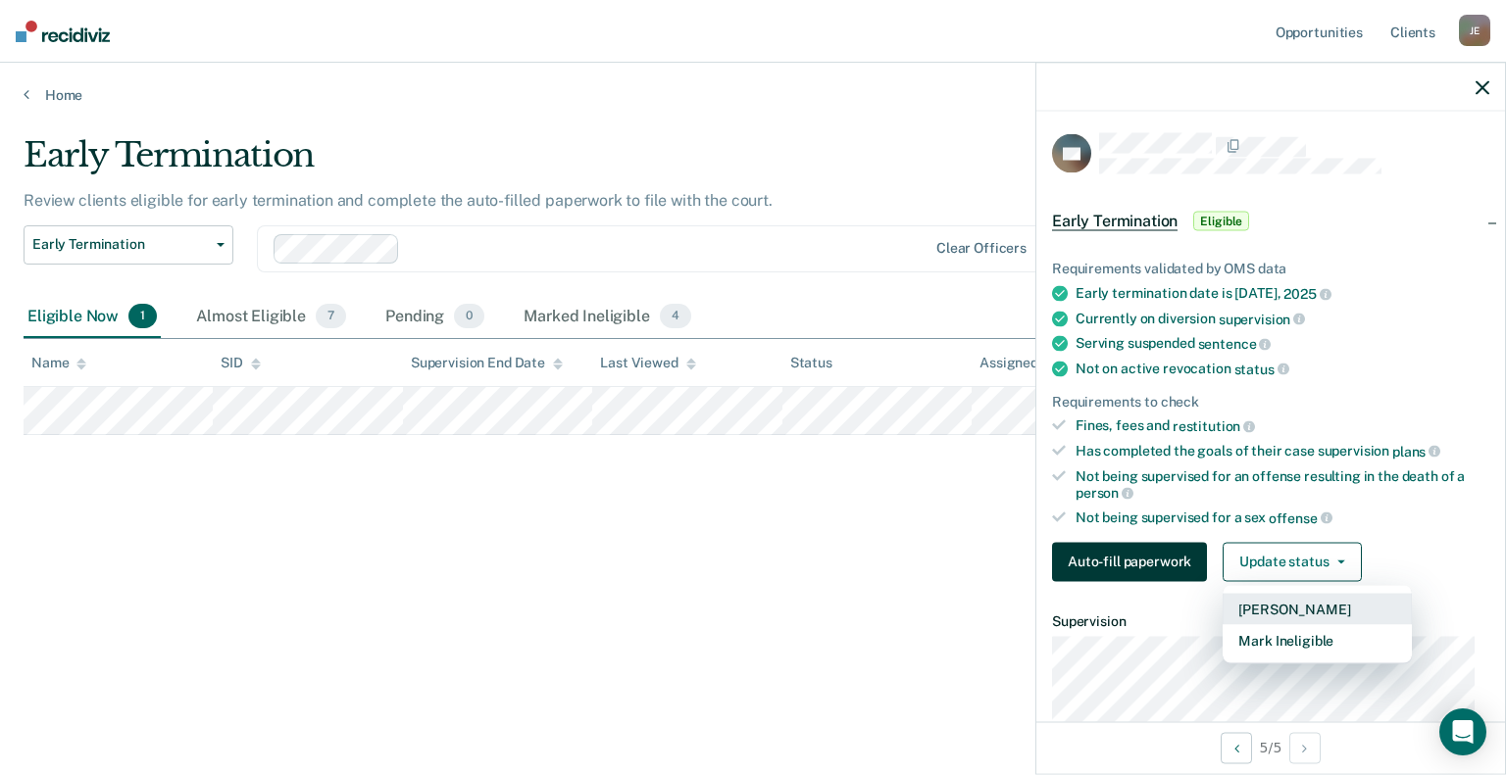
scroll to position [0, 0]
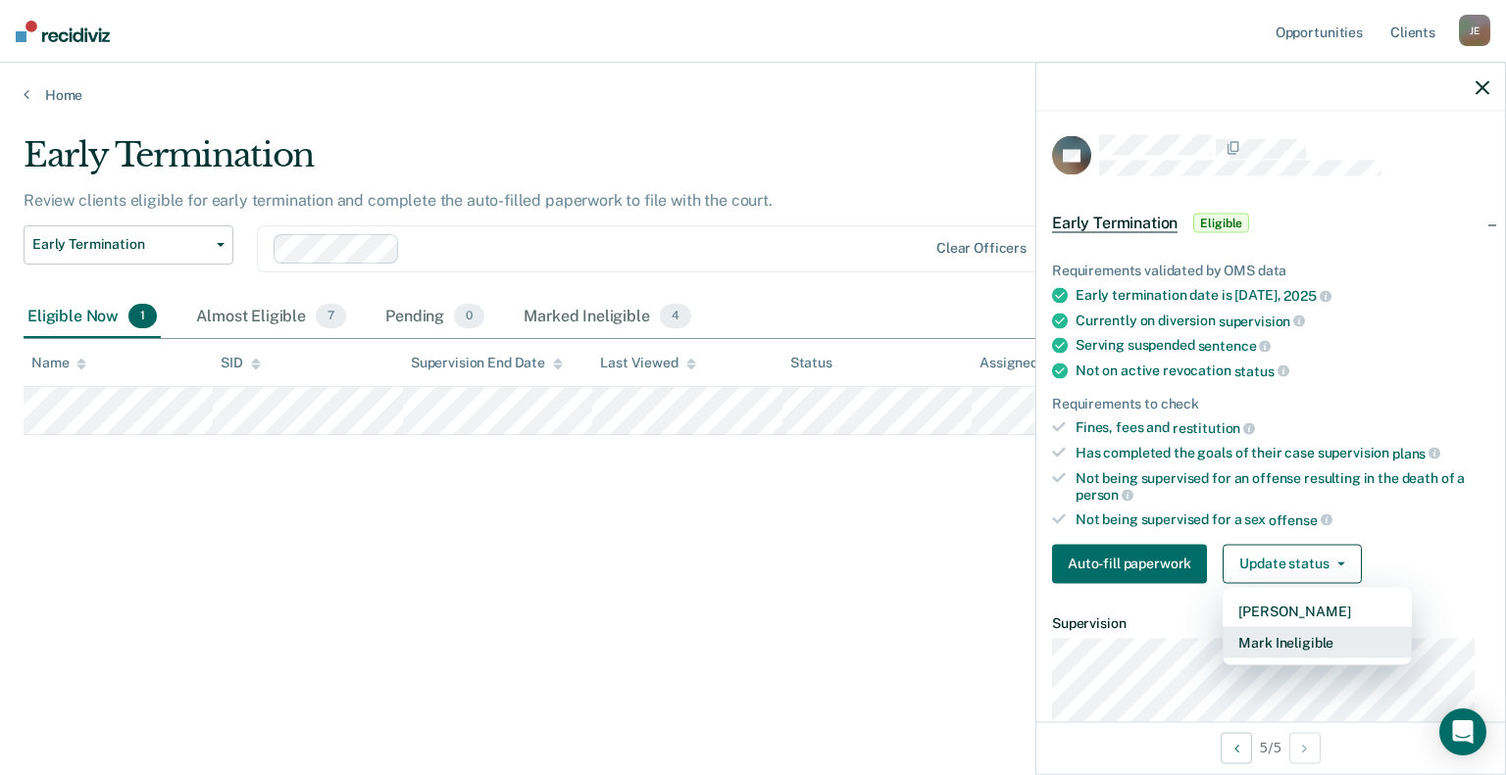
click at [1309, 642] on button "Mark Ineligible" at bounding box center [1316, 641] width 189 height 31
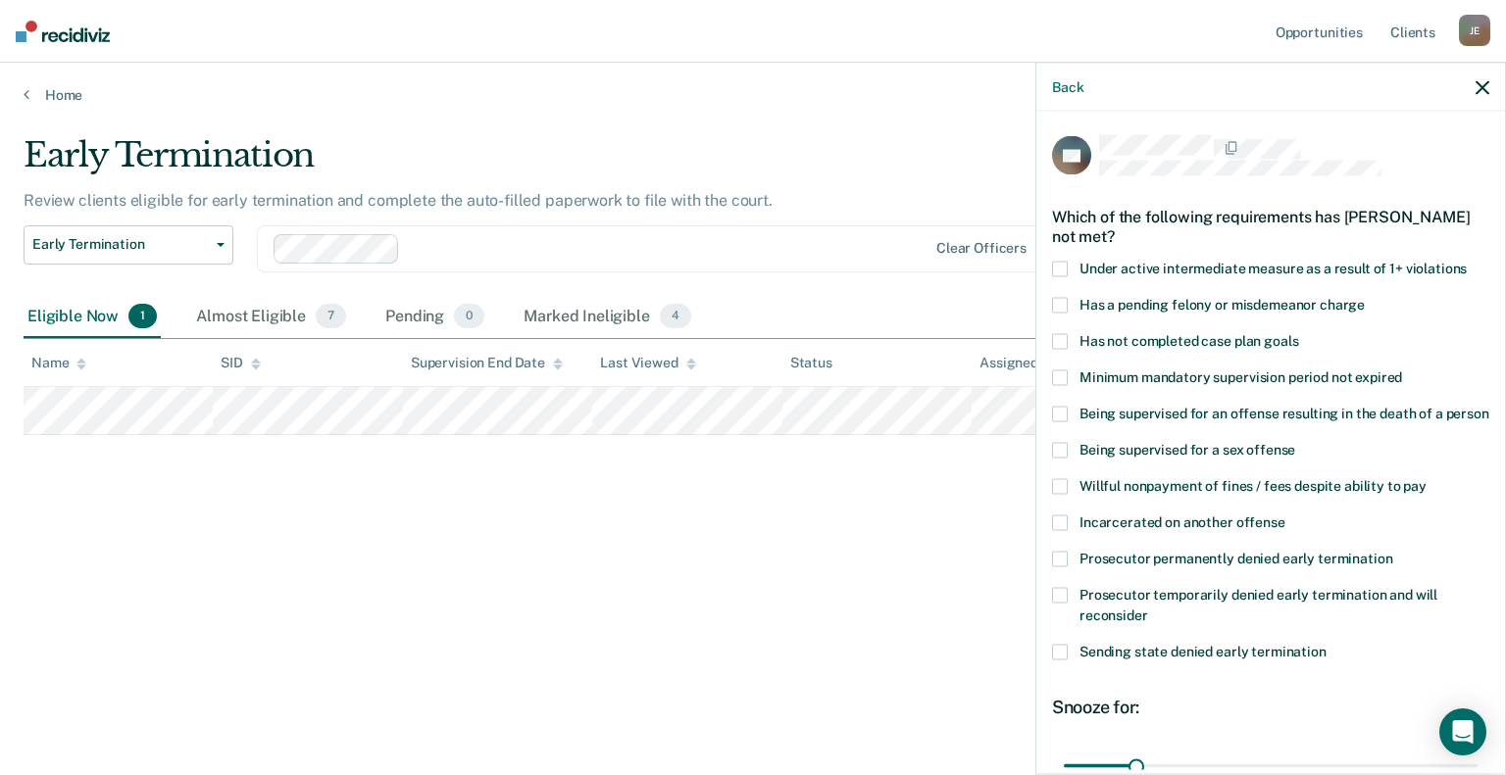
click at [1059, 342] on span at bounding box center [1060, 341] width 16 height 16
click at [1298, 333] on input "Has not completed case plan goals" at bounding box center [1298, 333] width 0 height 0
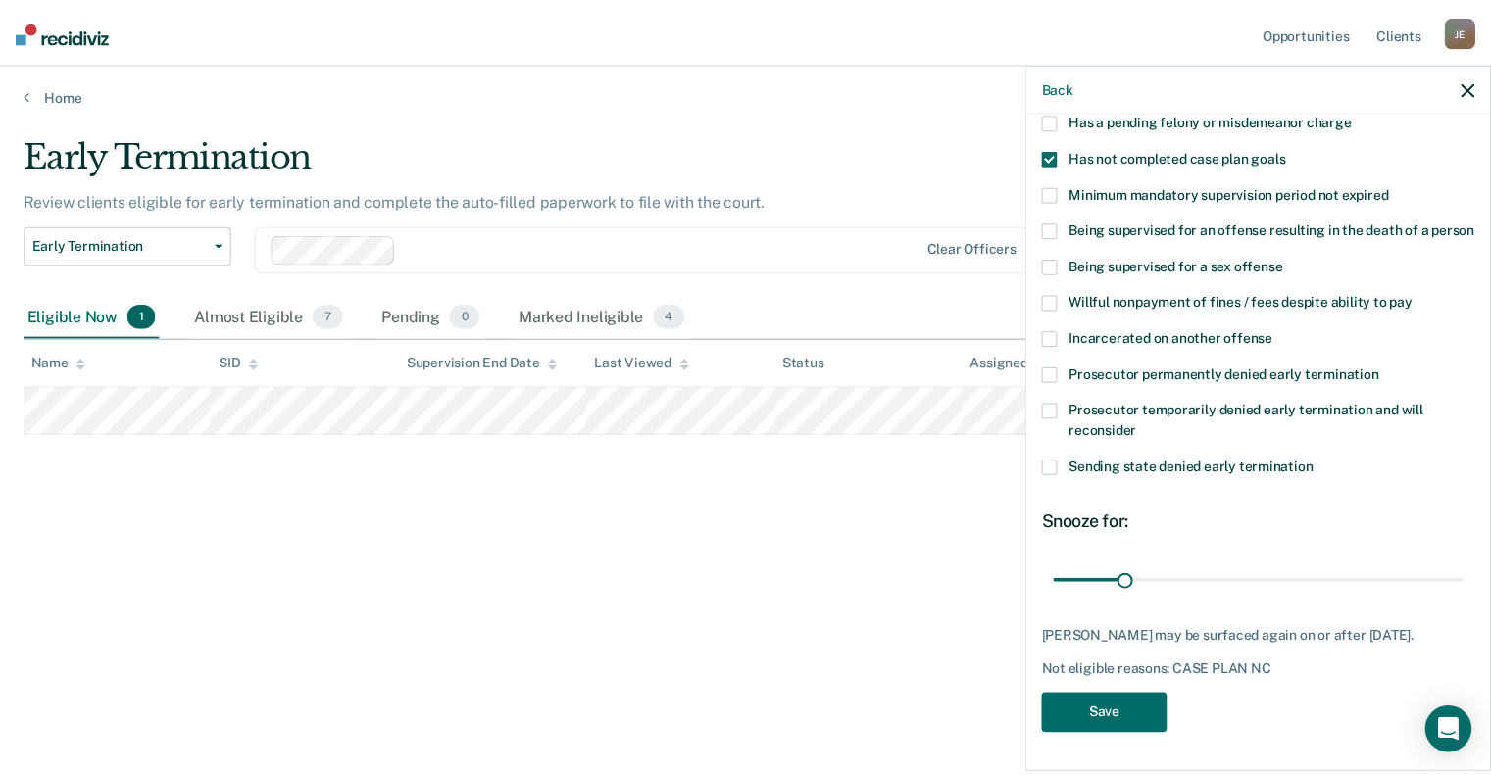
scroll to position [202, 0]
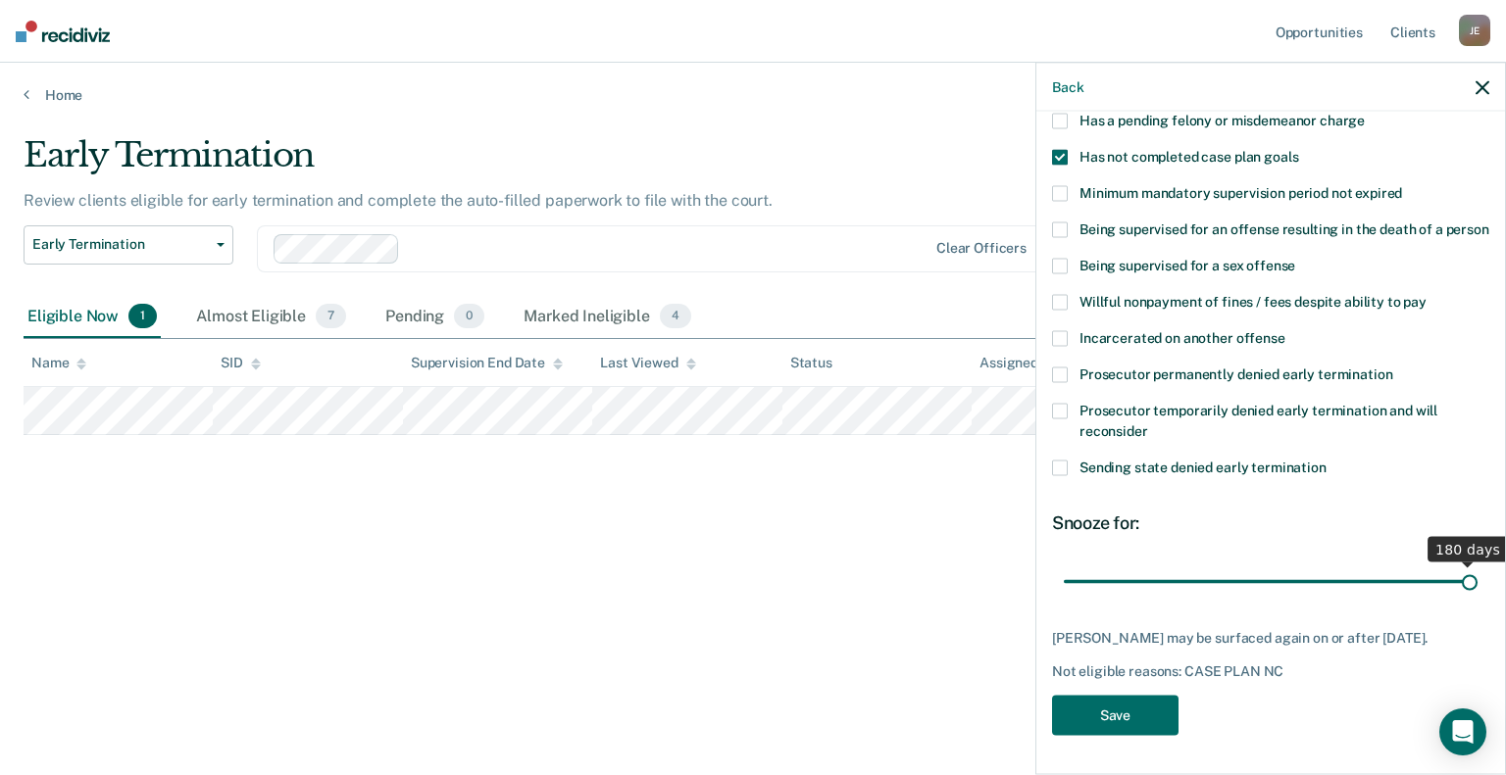
drag, startPoint x: 1134, startPoint y: 581, endPoint x: 1526, endPoint y: 578, distance: 392.1
type input "180"
click at [1477, 578] on input "range" at bounding box center [1271, 582] width 414 height 34
click at [1116, 721] on button "Save" at bounding box center [1115, 715] width 126 height 40
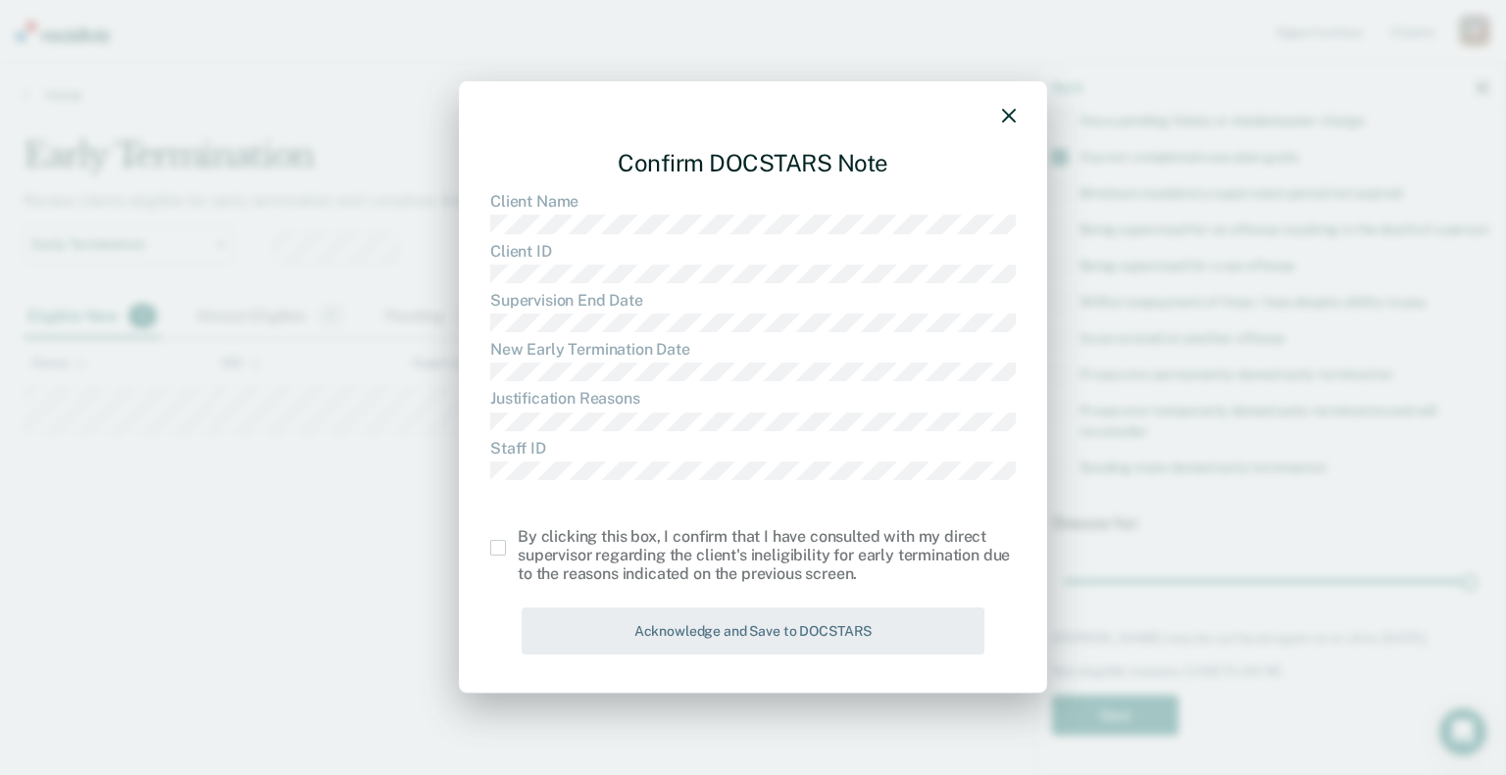
click at [502, 547] on span at bounding box center [498, 548] width 16 height 16
click at [518, 540] on input "checkbox" at bounding box center [518, 540] width 0 height 0
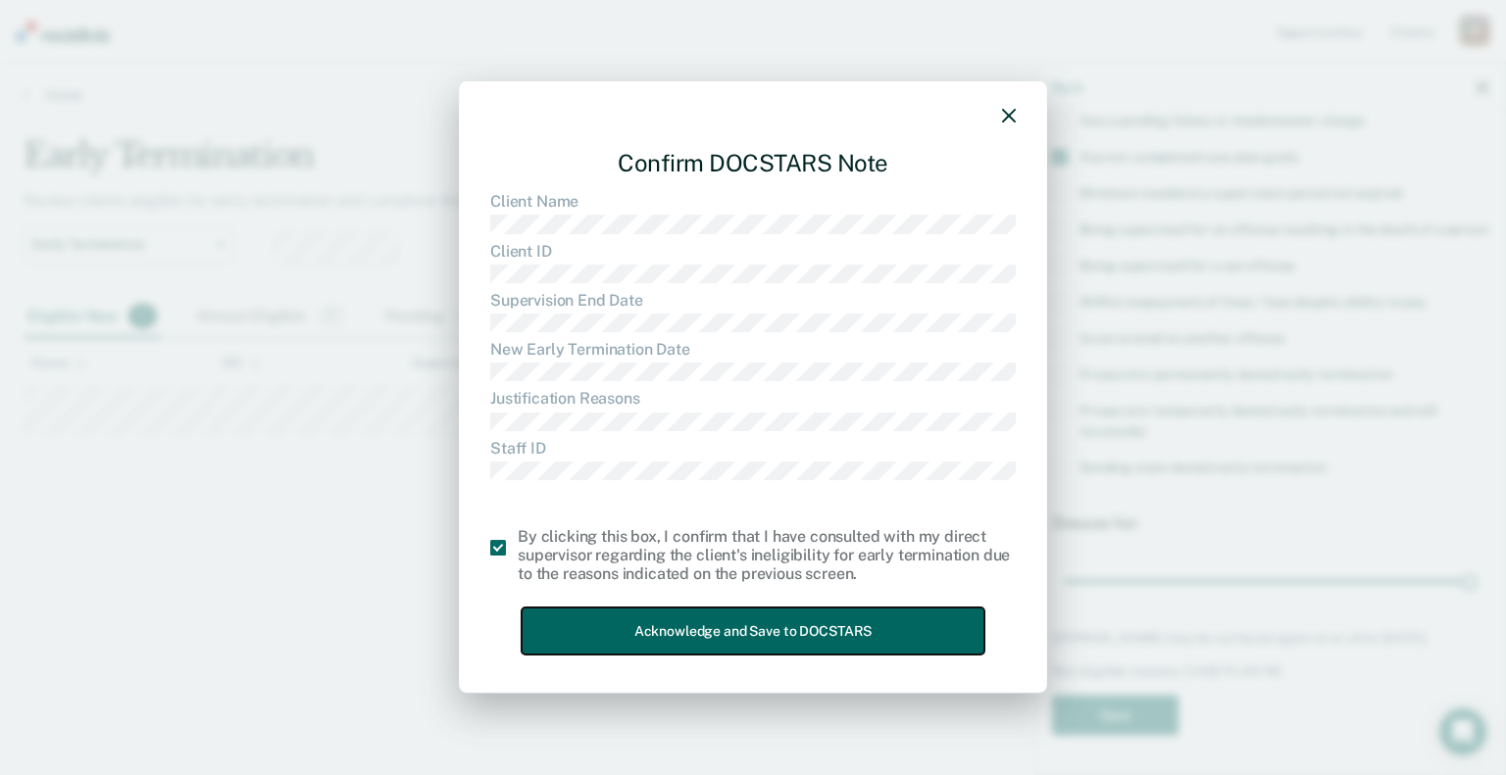
click at [603, 620] on button "Acknowledge and Save to DOCSTARS" at bounding box center [753, 632] width 463 height 48
